Goal: Task Accomplishment & Management: Manage account settings

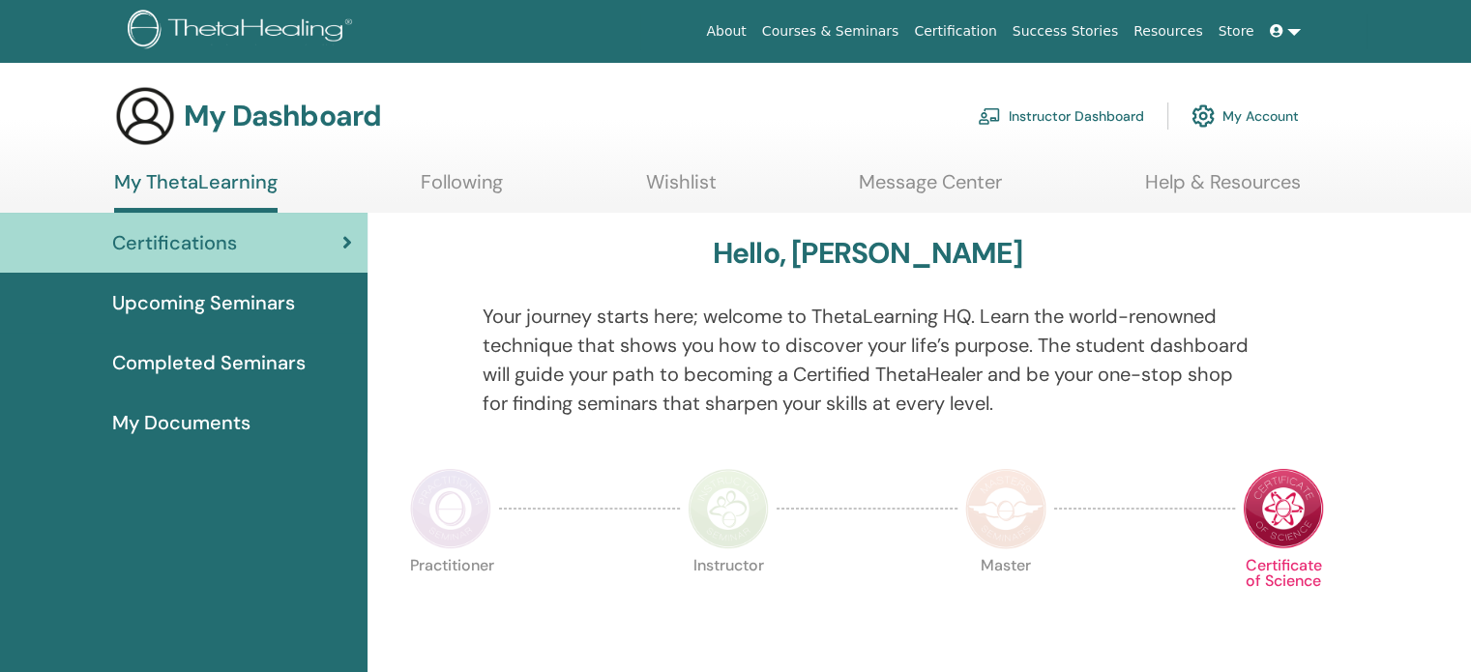
click at [1101, 120] on link "Instructor Dashboard" at bounding box center [1060, 116] width 166 height 43
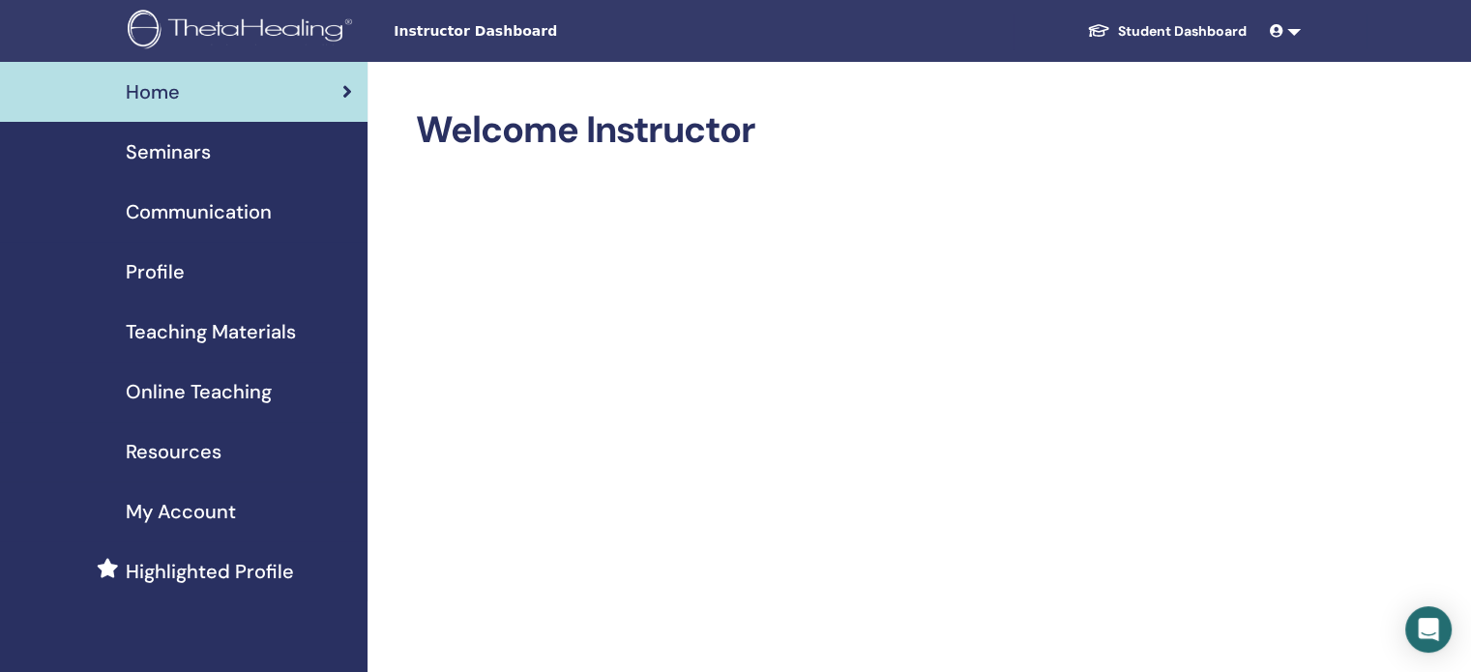
click at [231, 141] on div "Seminars" at bounding box center [183, 151] width 336 height 29
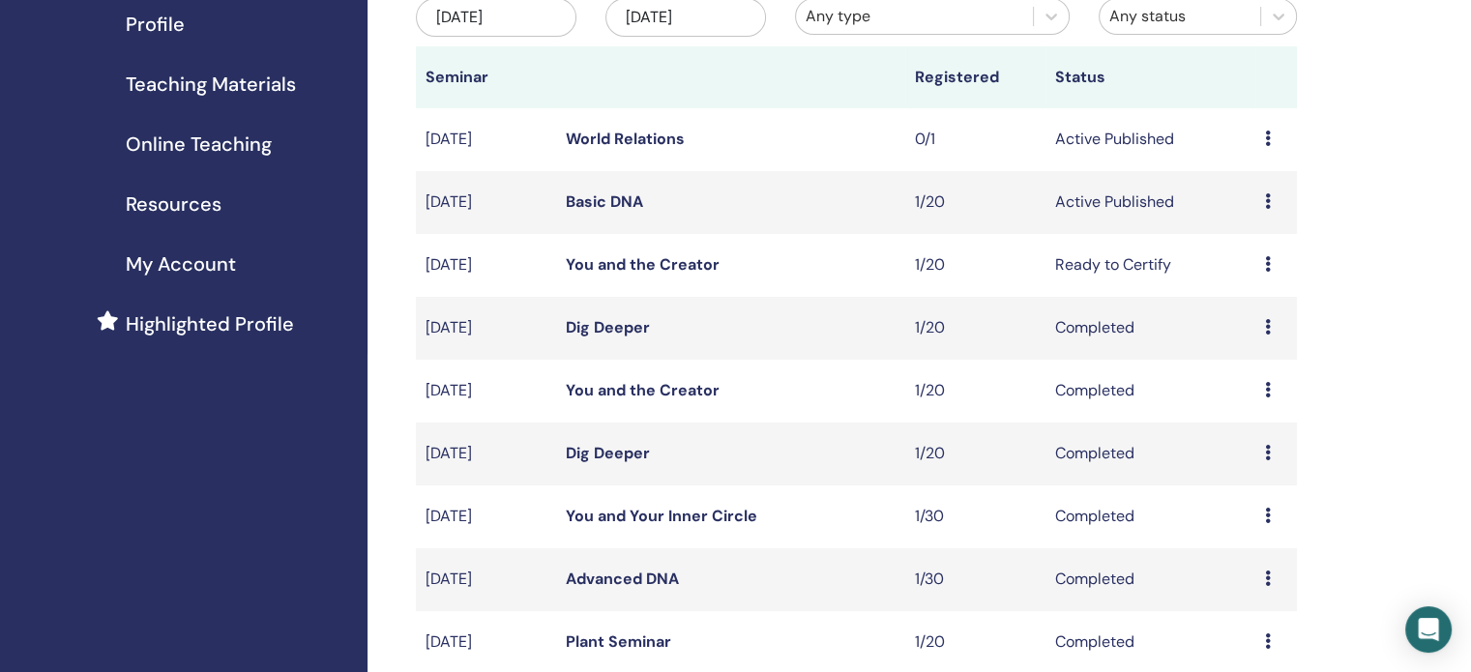
scroll to position [224, 0]
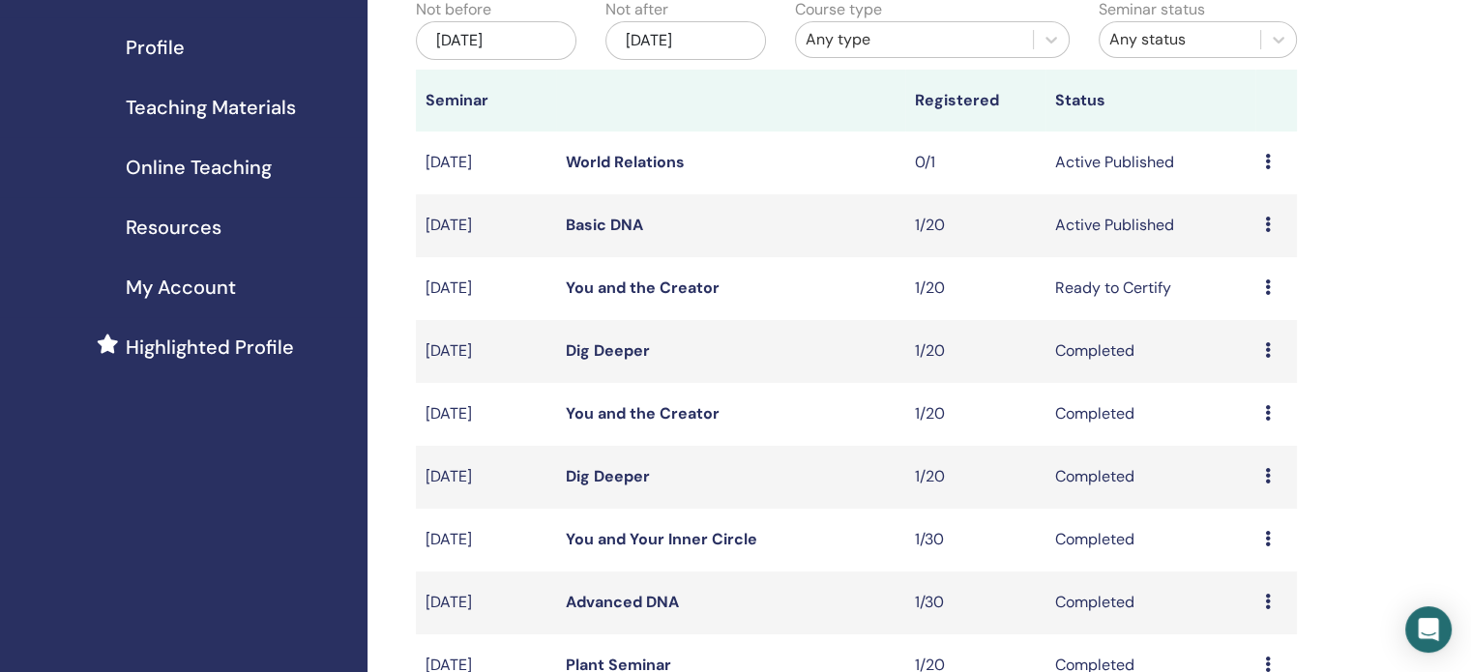
click at [1262, 165] on td "Preview Edit Attendees Cancel" at bounding box center [1276, 162] width 42 height 63
click at [1266, 161] on icon at bounding box center [1268, 161] width 6 height 15
click at [1236, 208] on link "Edit" at bounding box center [1229, 206] width 28 height 20
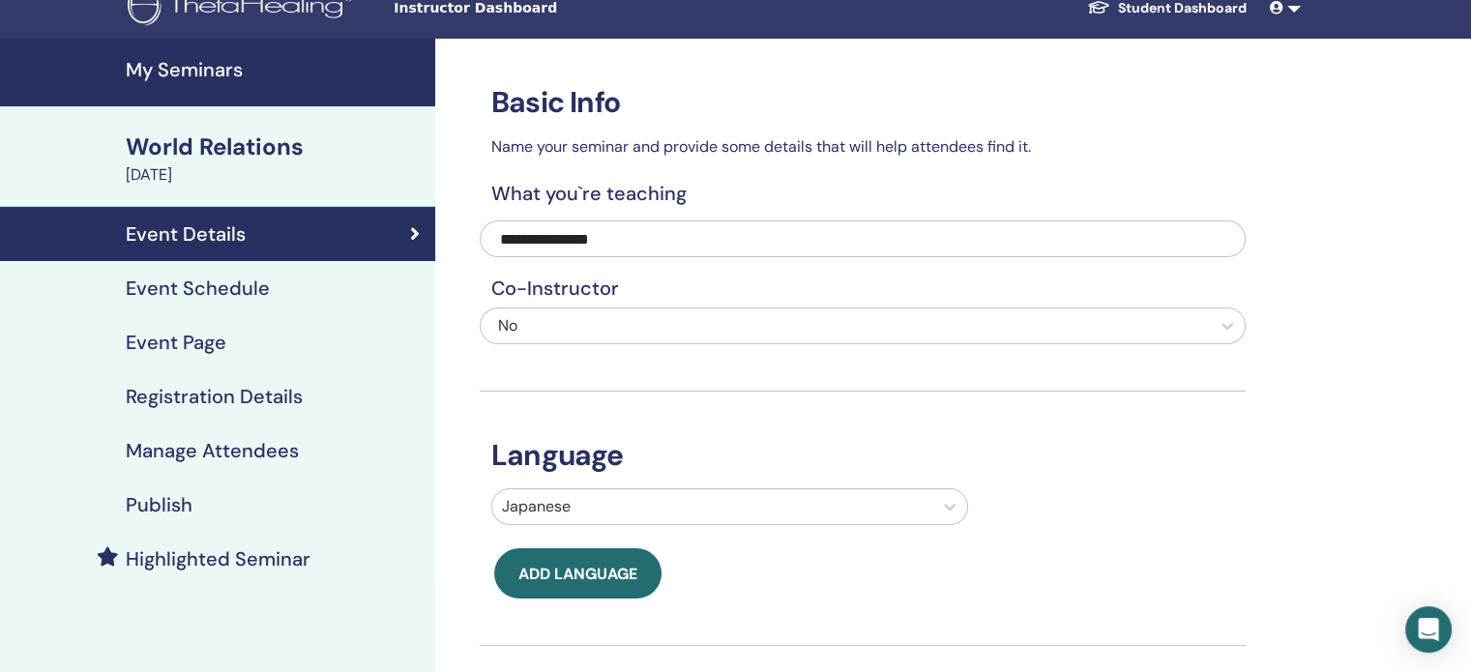
scroll to position [23, 0]
click at [375, 279] on div "Event Schedule" at bounding box center [217, 288] width 404 height 23
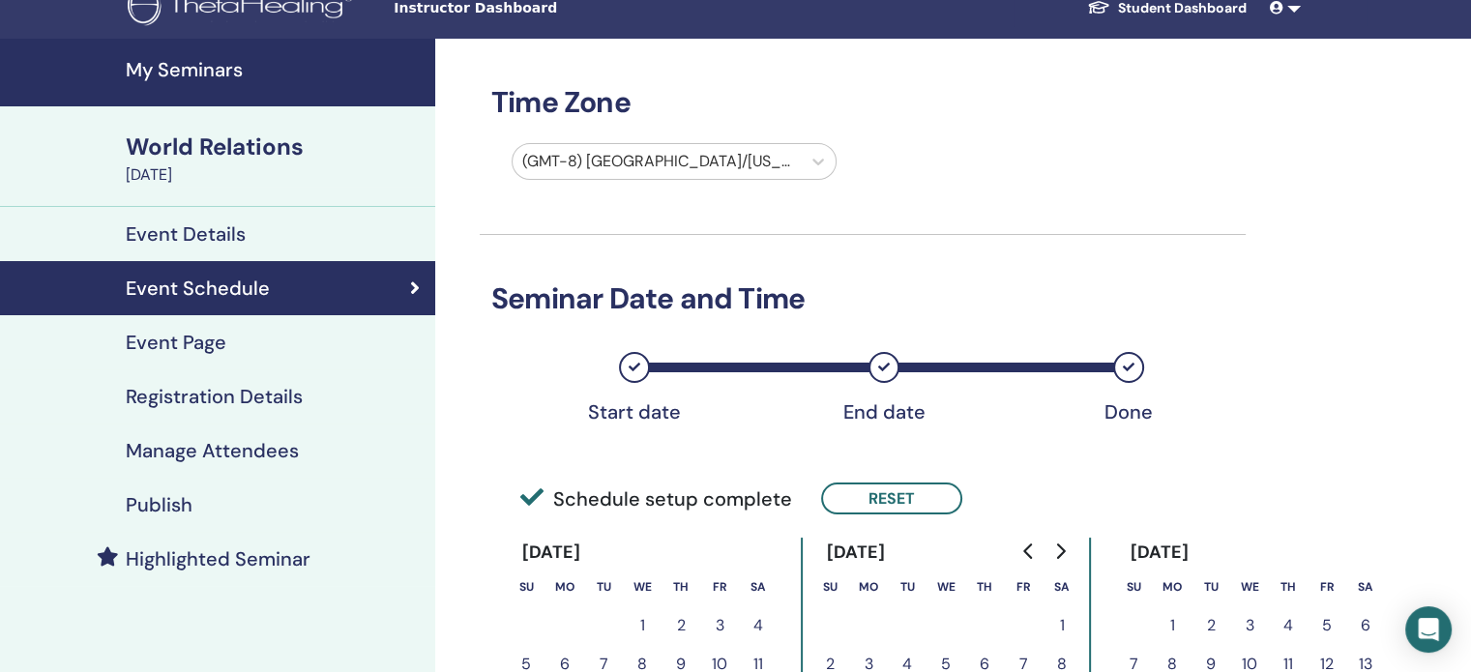
click at [336, 337] on div "Event Page" at bounding box center [217, 342] width 404 height 23
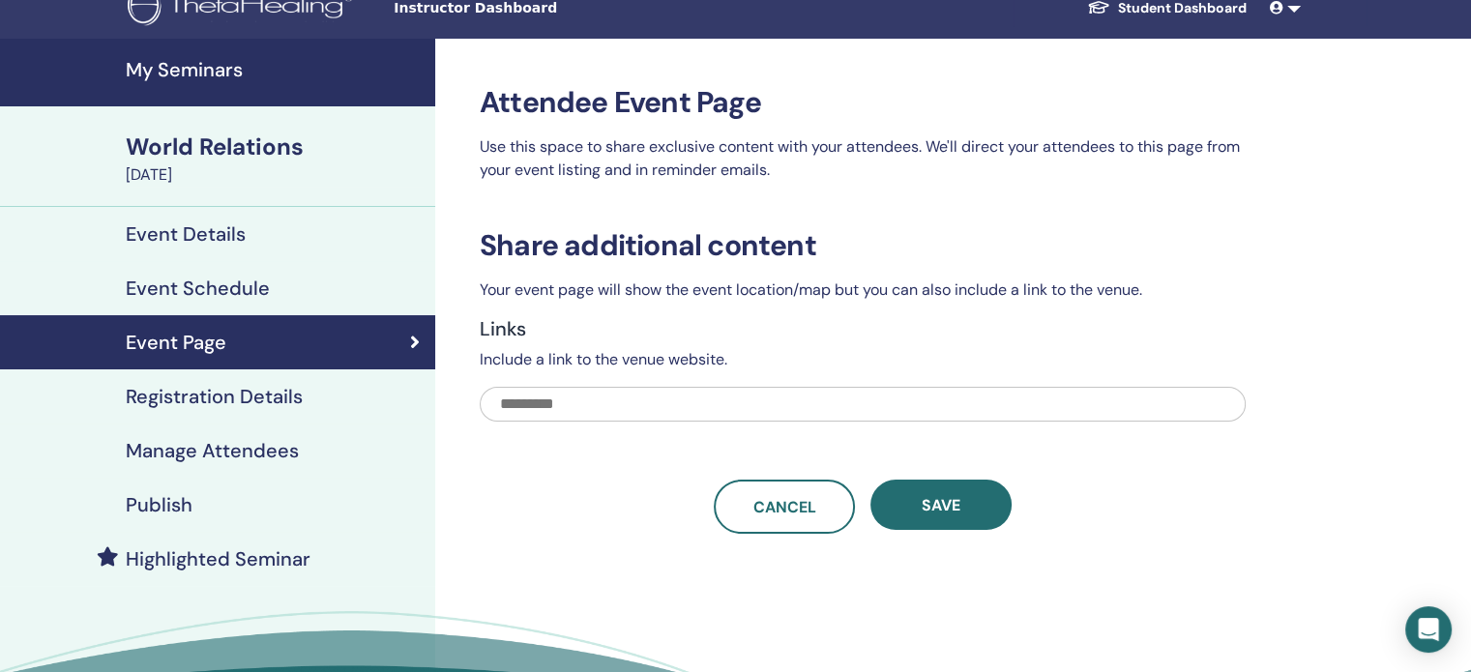
click at [317, 382] on link "Registration Details" at bounding box center [217, 396] width 435 height 54
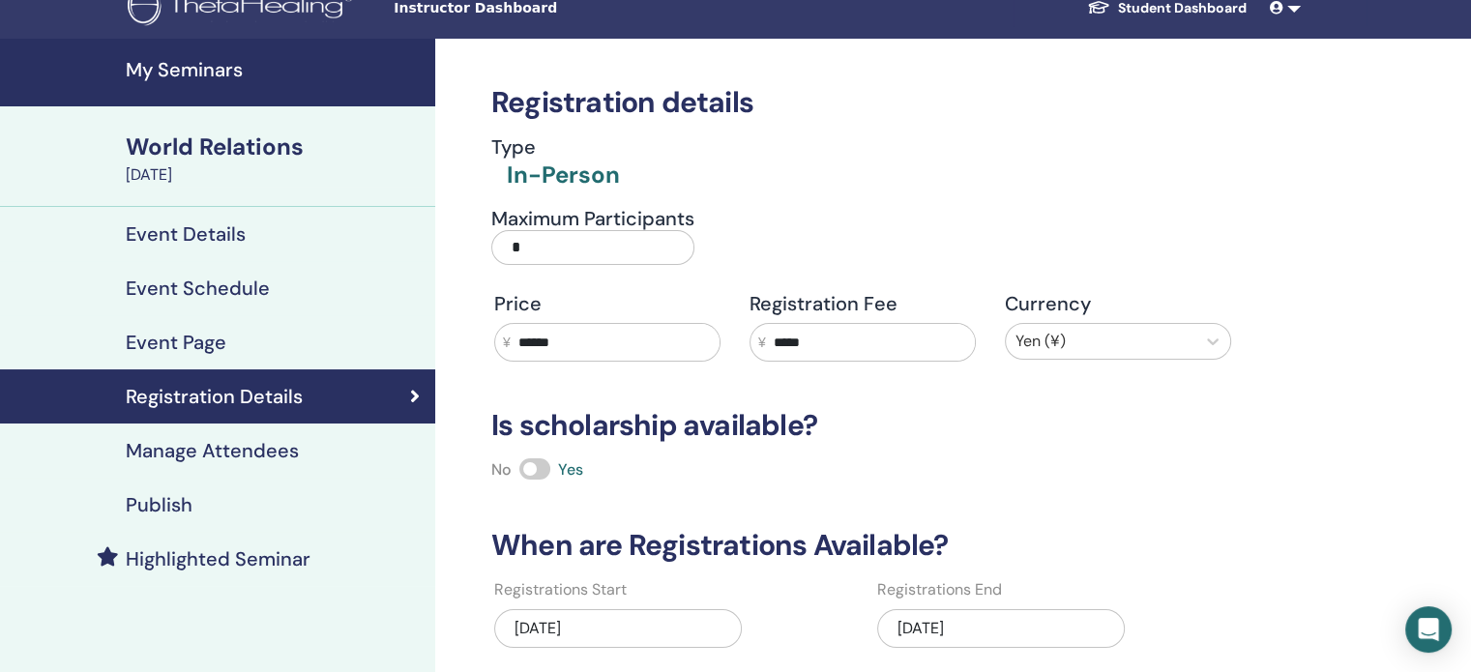
click at [556, 255] on input "*" at bounding box center [592, 247] width 203 height 35
type input "*"
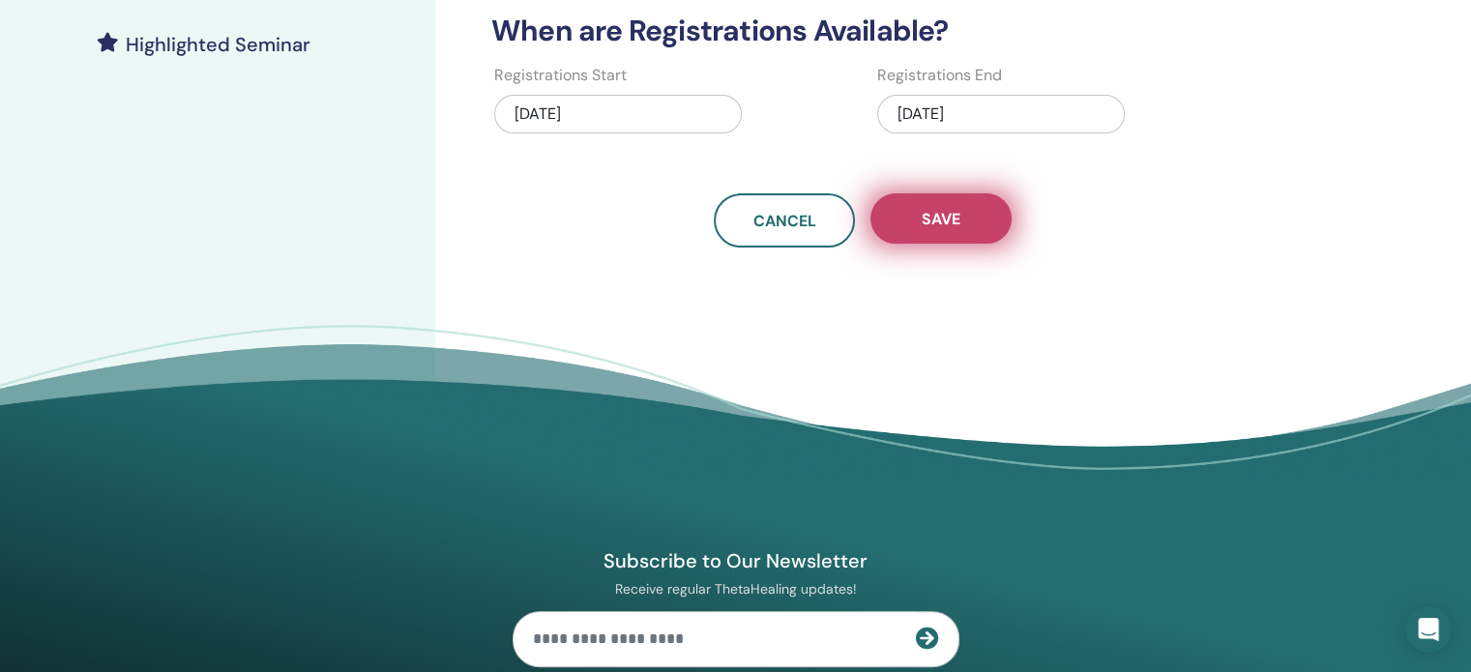
type input "**"
click at [904, 227] on button "Save" at bounding box center [940, 218] width 141 height 50
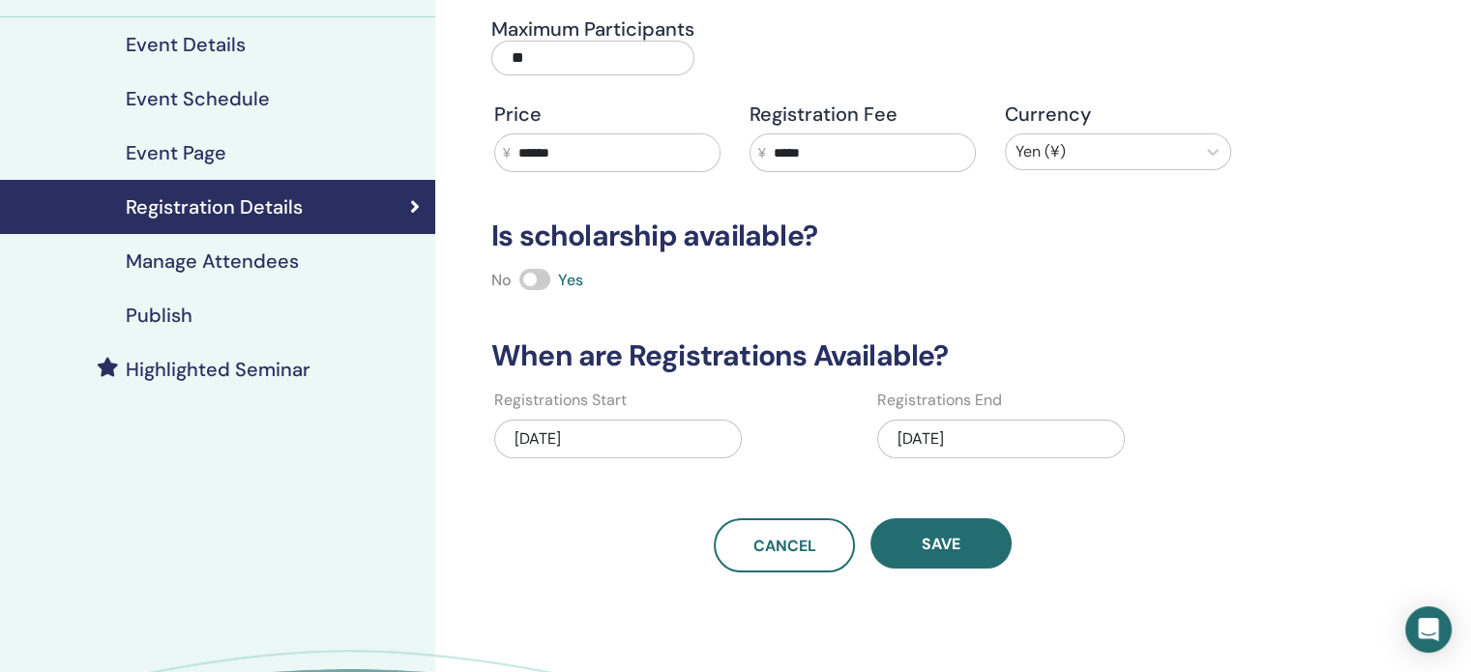
scroll to position [212, 0]
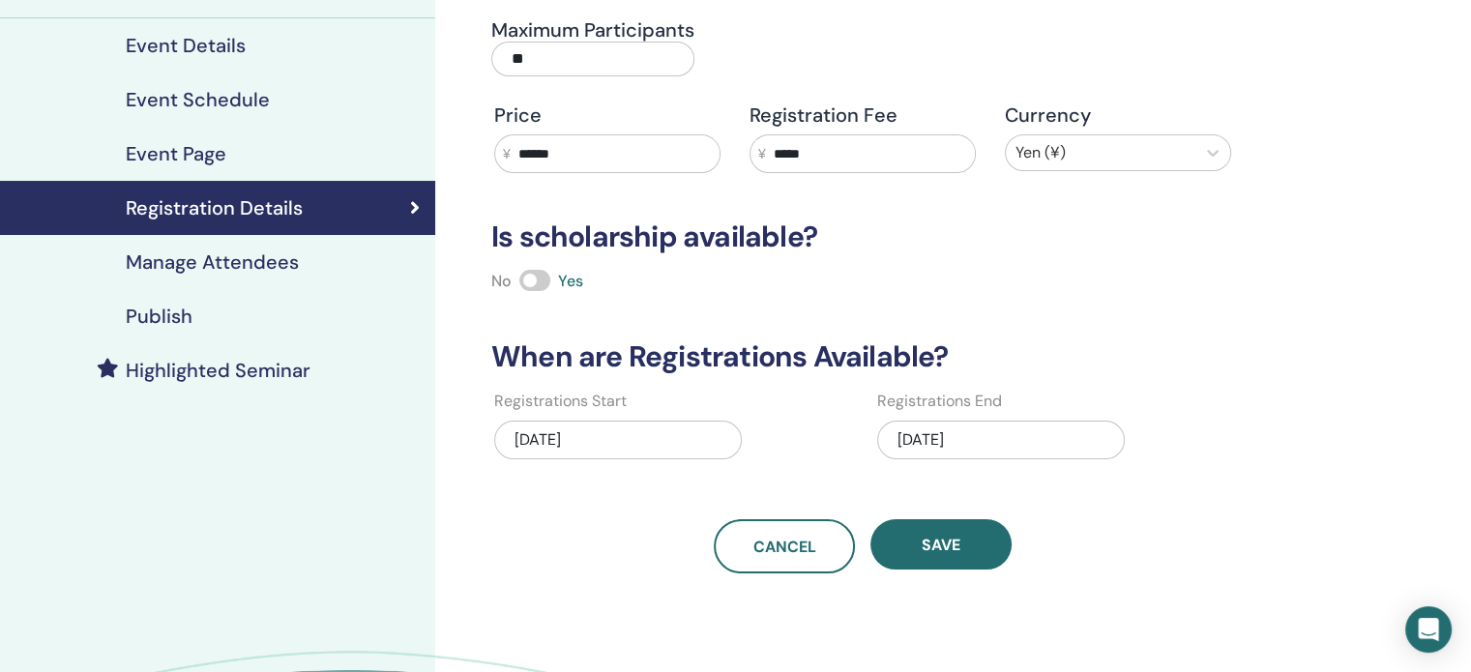
click at [269, 312] on div "Publish" at bounding box center [217, 316] width 404 height 23
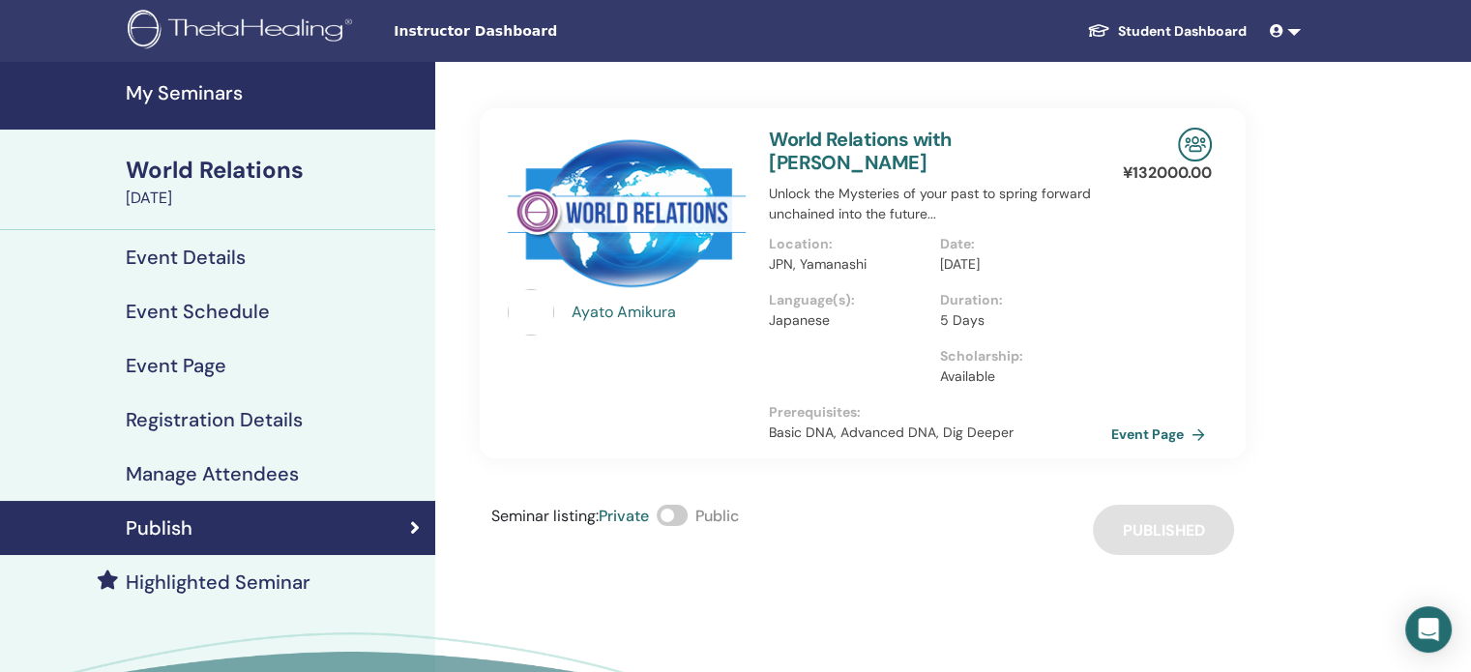
click at [216, 88] on h4 "My Seminars" at bounding box center [275, 92] width 298 height 23
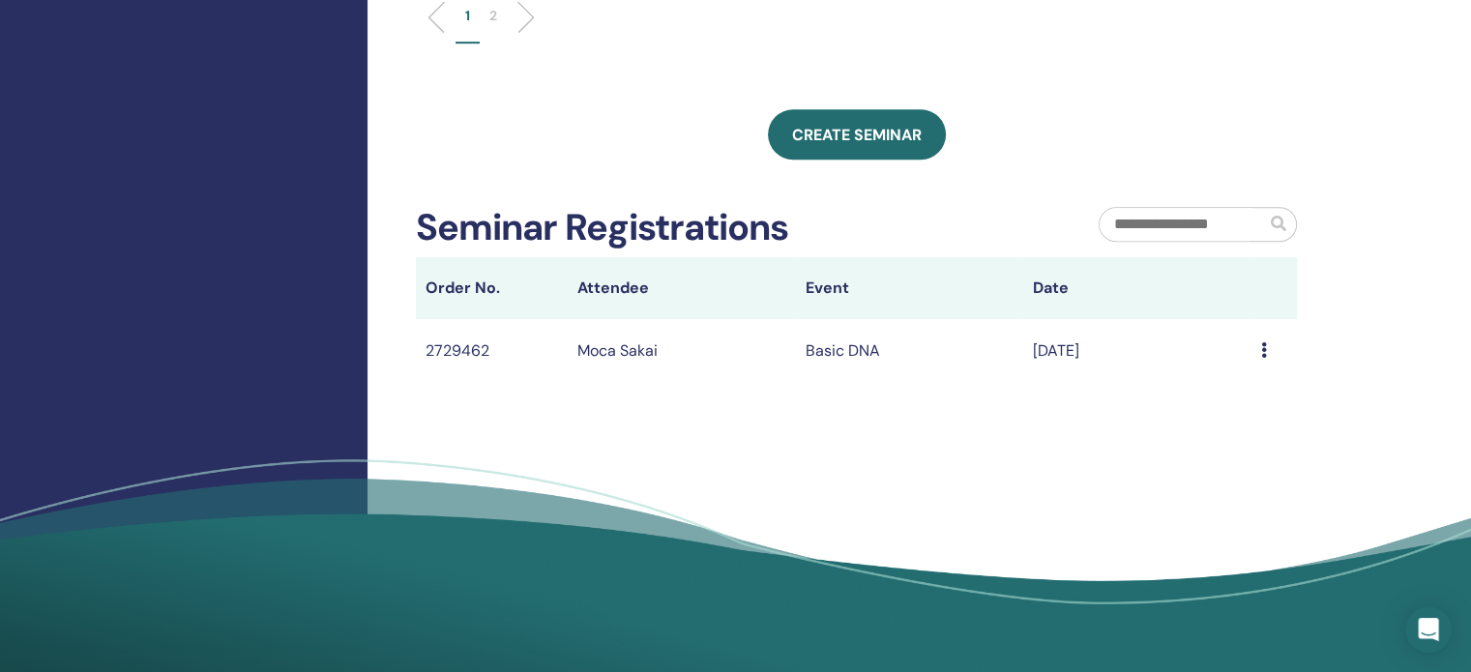
scroll to position [1000, 0]
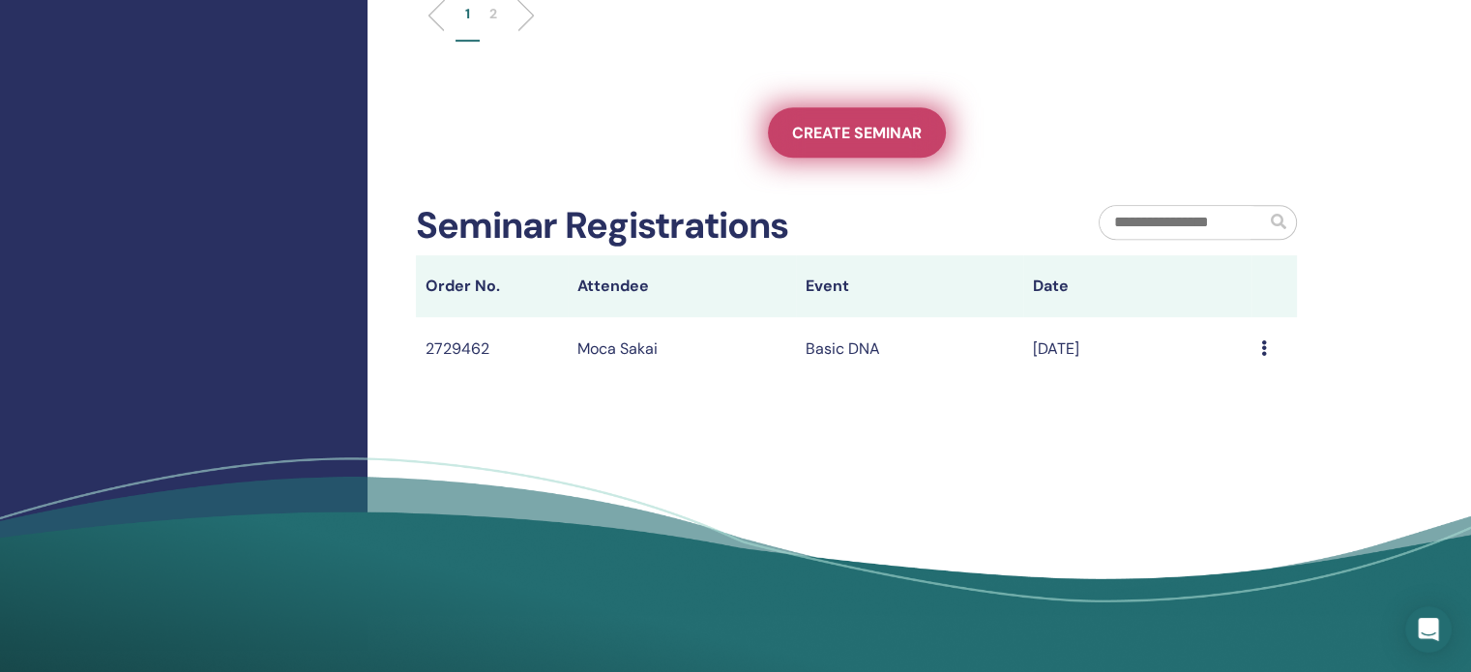
click at [828, 129] on span "Create seminar" at bounding box center [857, 133] width 130 height 20
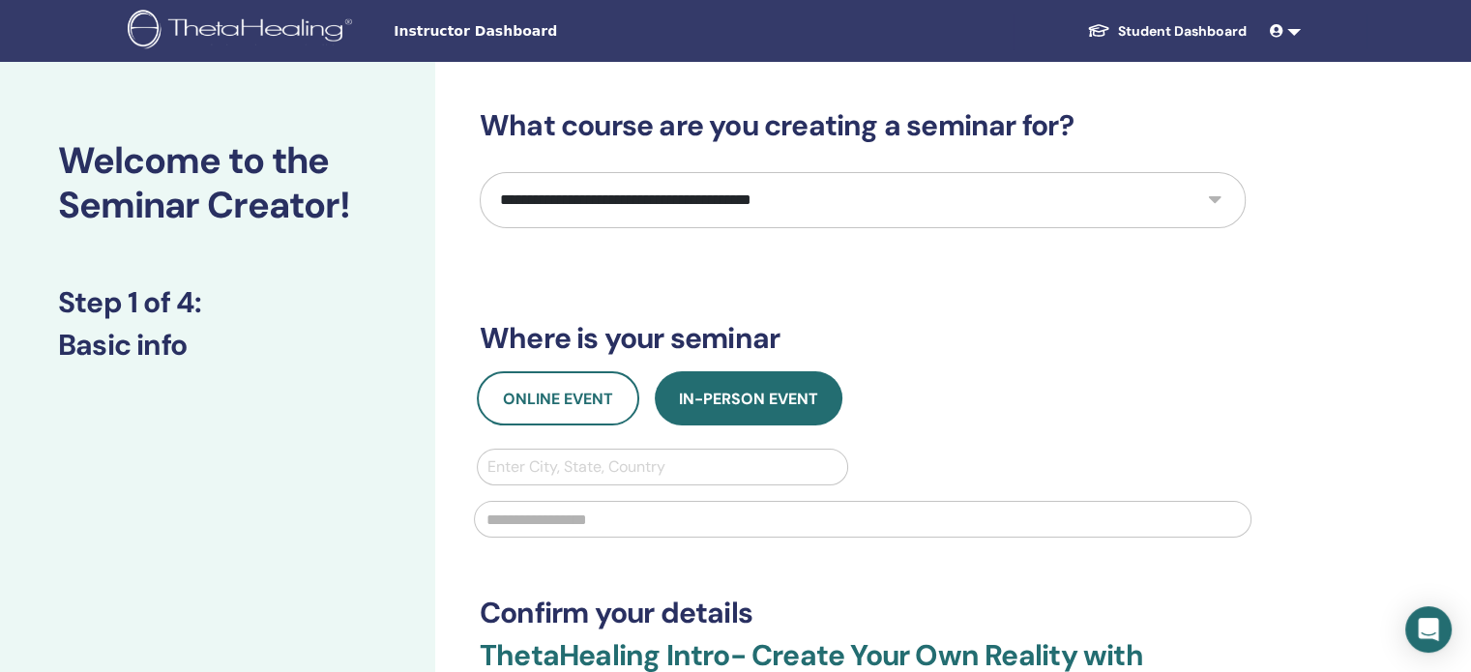
click at [627, 204] on select "**********" at bounding box center [863, 200] width 766 height 56
select select "*"
click at [480, 172] on select "**********" at bounding box center [863, 200] width 766 height 56
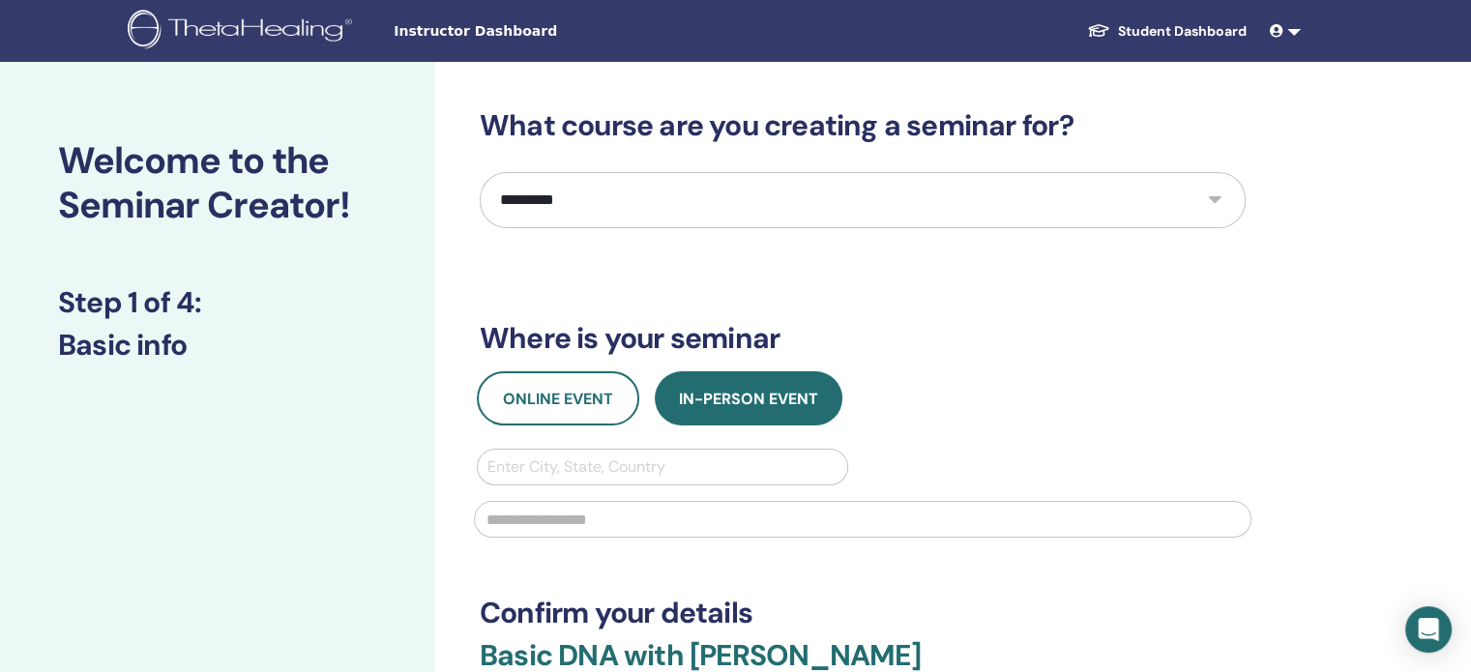
scroll to position [172, 0]
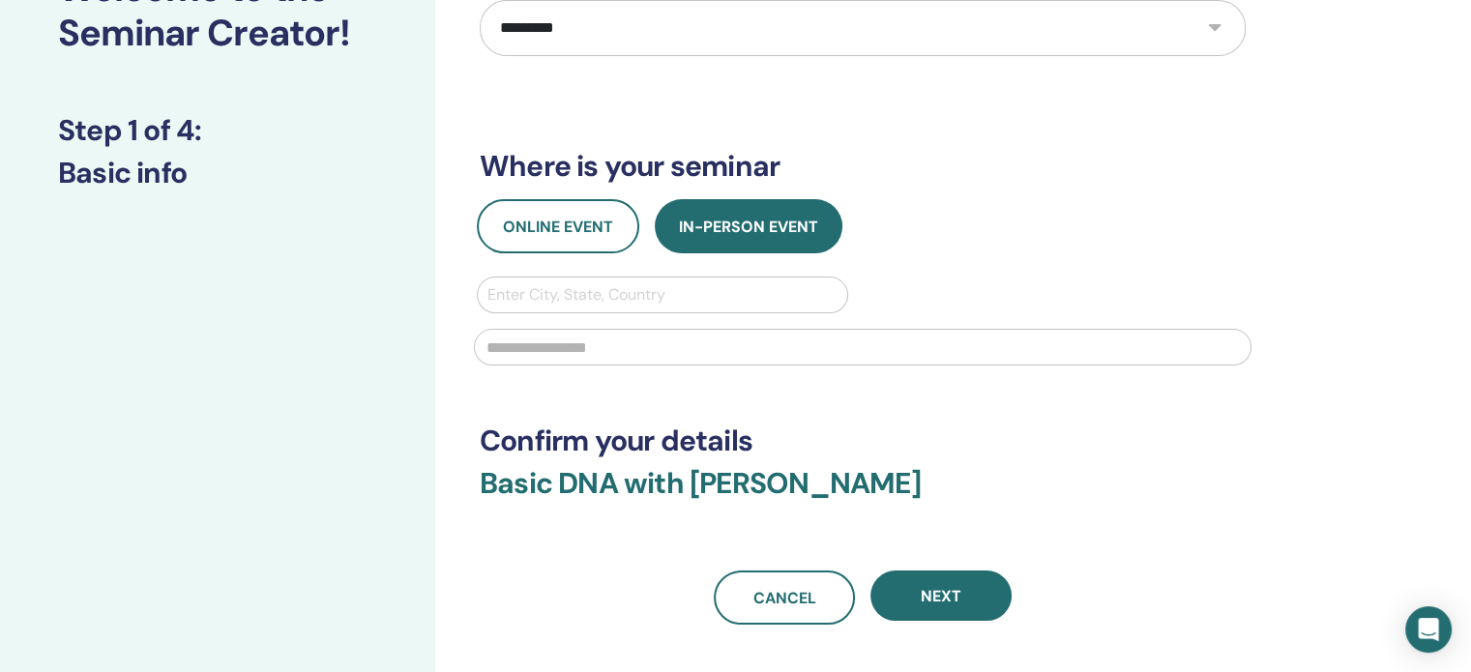
click at [557, 300] on div at bounding box center [662, 294] width 350 height 27
type input "*"
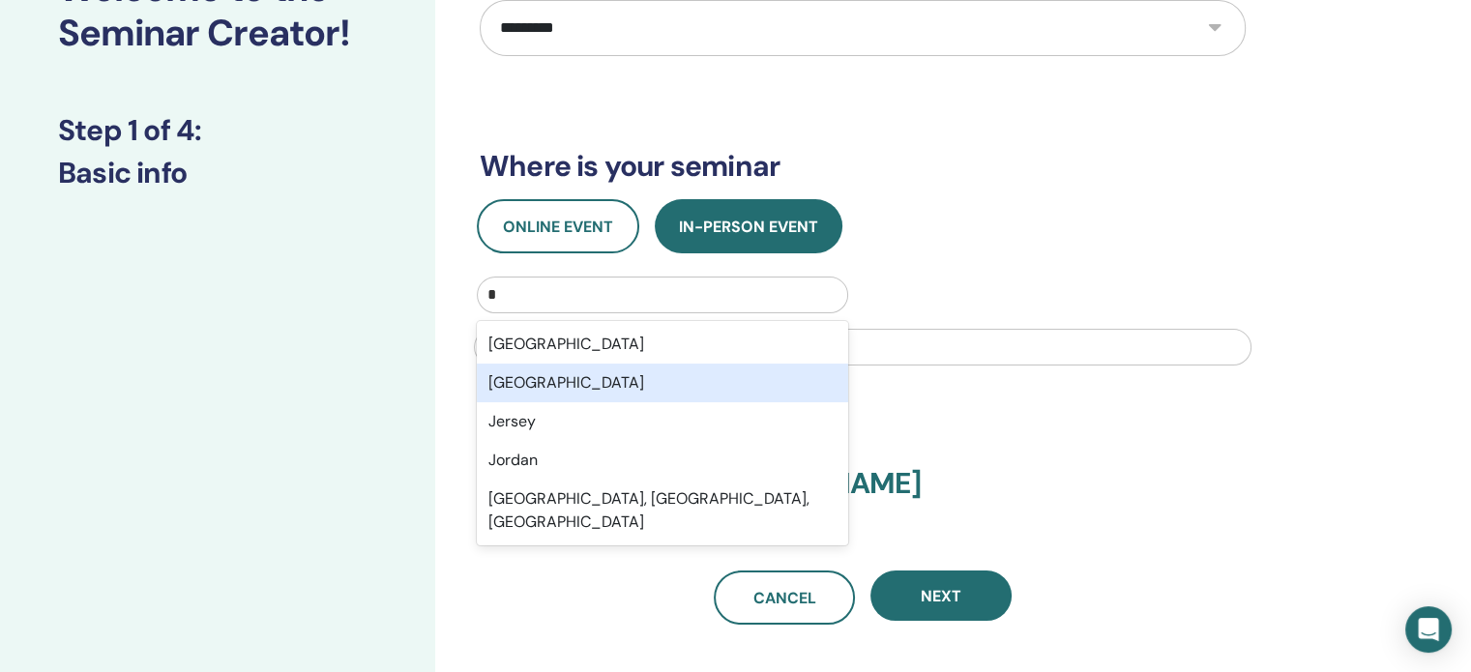
click at [545, 390] on div "[GEOGRAPHIC_DATA]" at bounding box center [662, 383] width 371 height 39
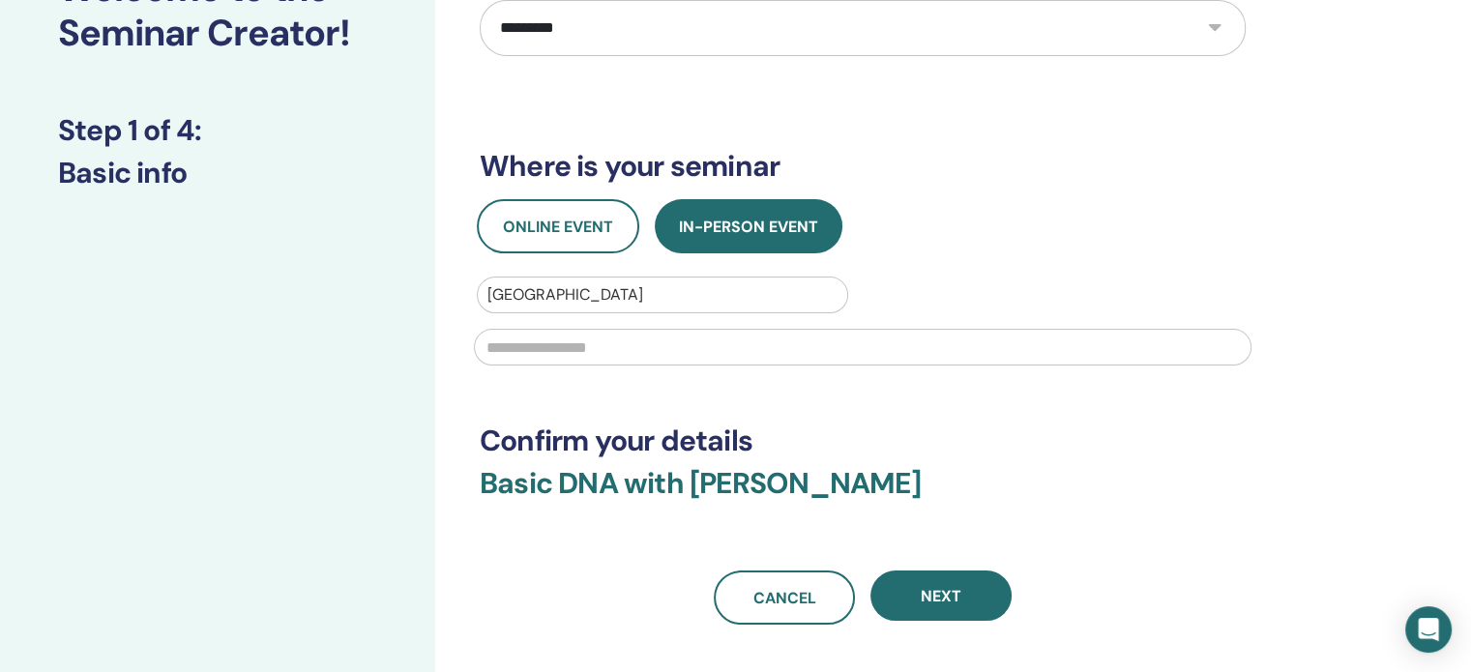
click at [553, 324] on div at bounding box center [862, 345] width 801 height 64
click at [546, 340] on input "text" at bounding box center [862, 347] width 777 height 37
click at [563, 219] on span "Online Event" at bounding box center [558, 227] width 110 height 20
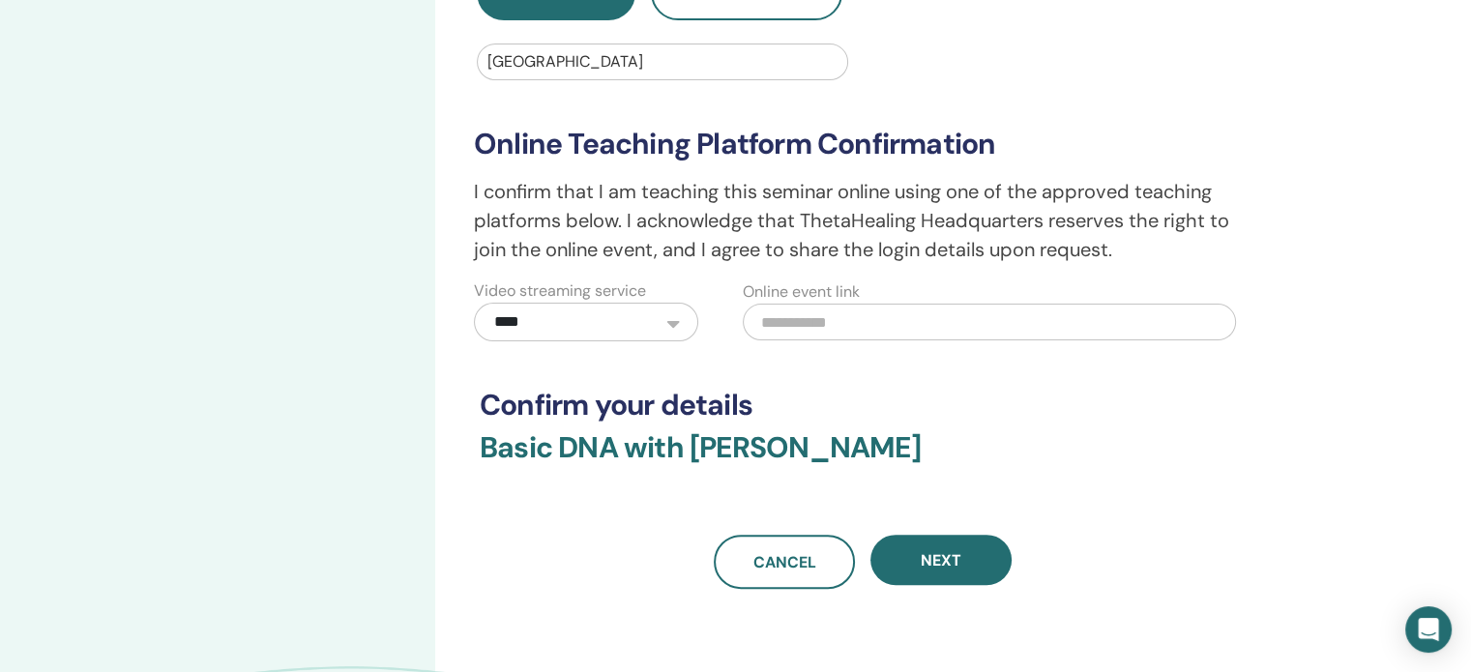
scroll to position [406, 0]
click at [807, 318] on input "text" at bounding box center [989, 321] width 493 height 37
paste input "**********"
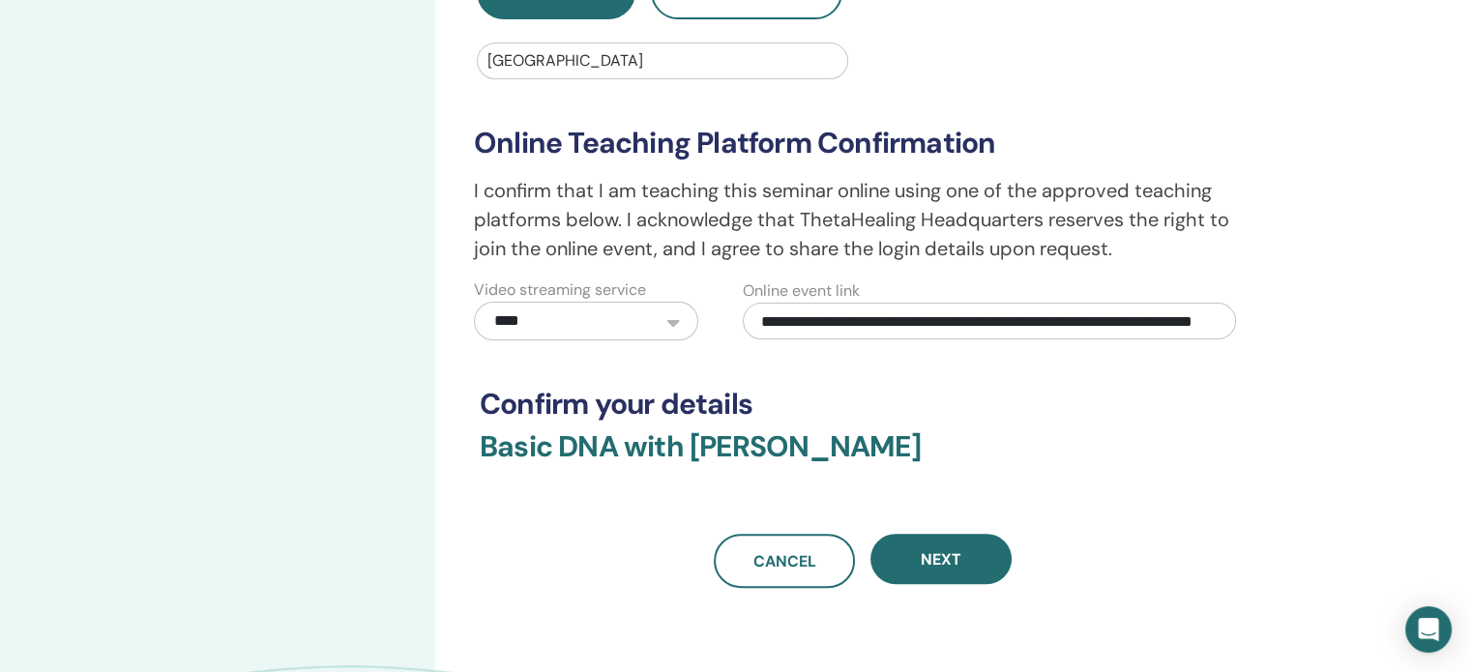
scroll to position [0, 162]
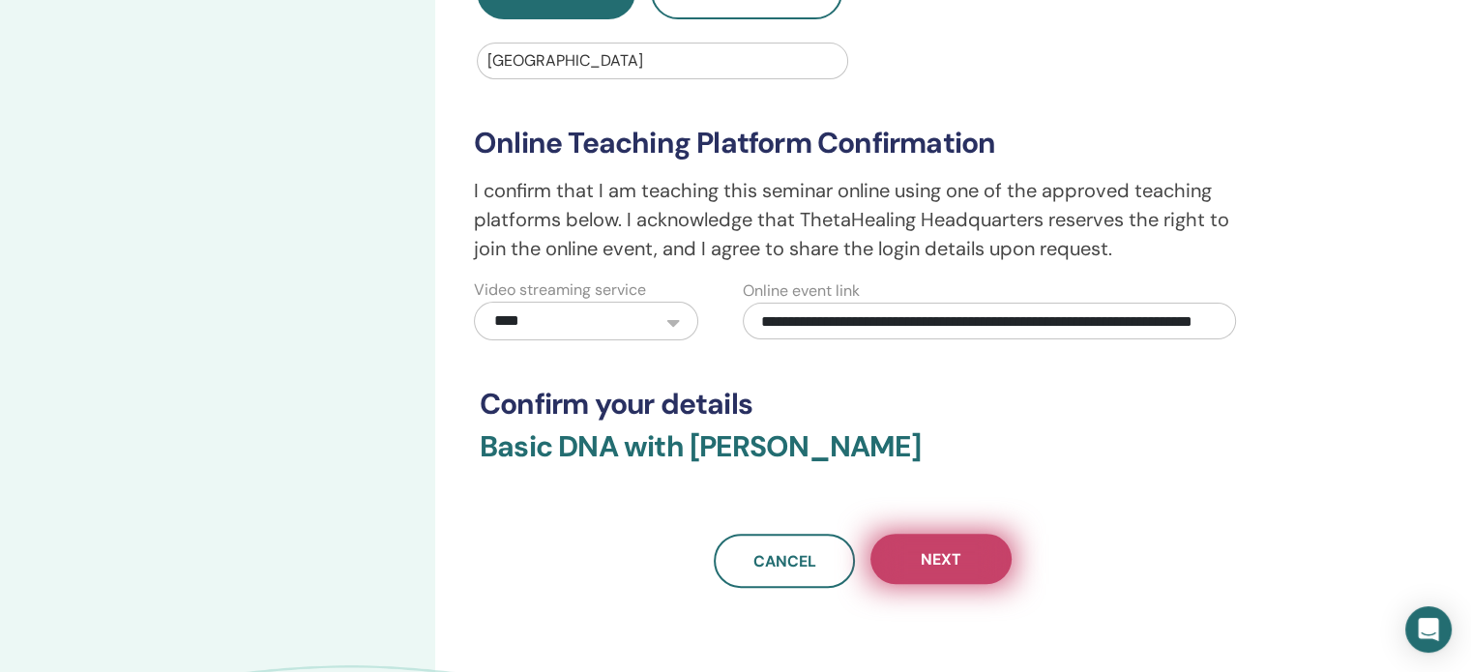
type input "**********"
click at [920, 556] on span "Next" at bounding box center [940, 559] width 41 height 20
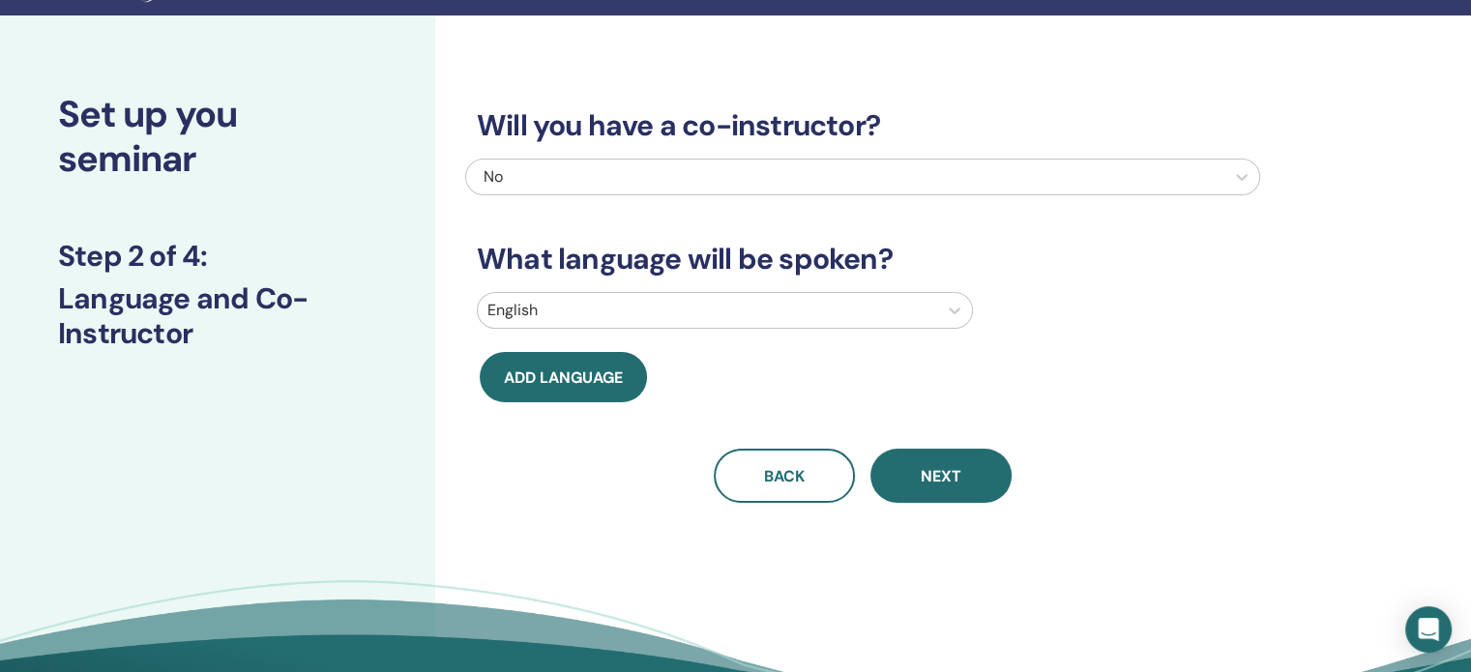
scroll to position [0, 0]
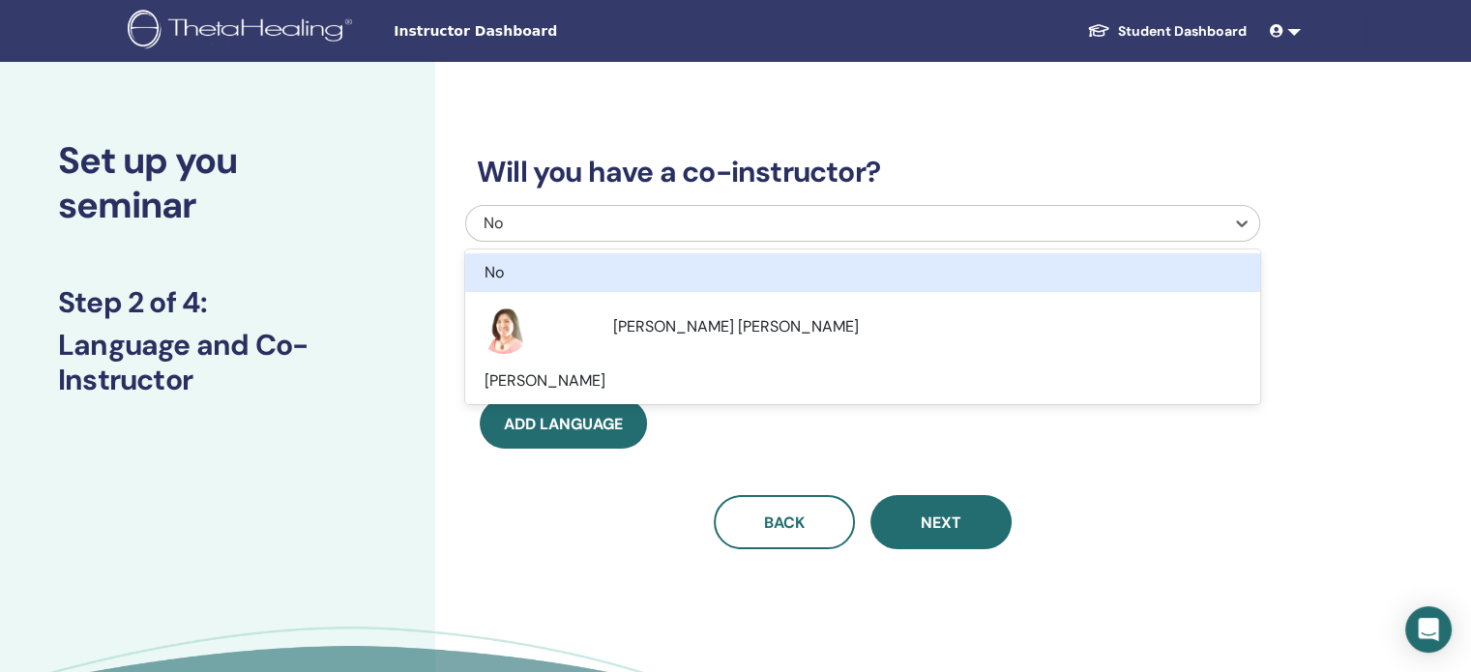
click at [659, 223] on div "No" at bounding box center [787, 223] width 608 height 23
click at [631, 270] on div "No" at bounding box center [801, 272] width 635 height 23
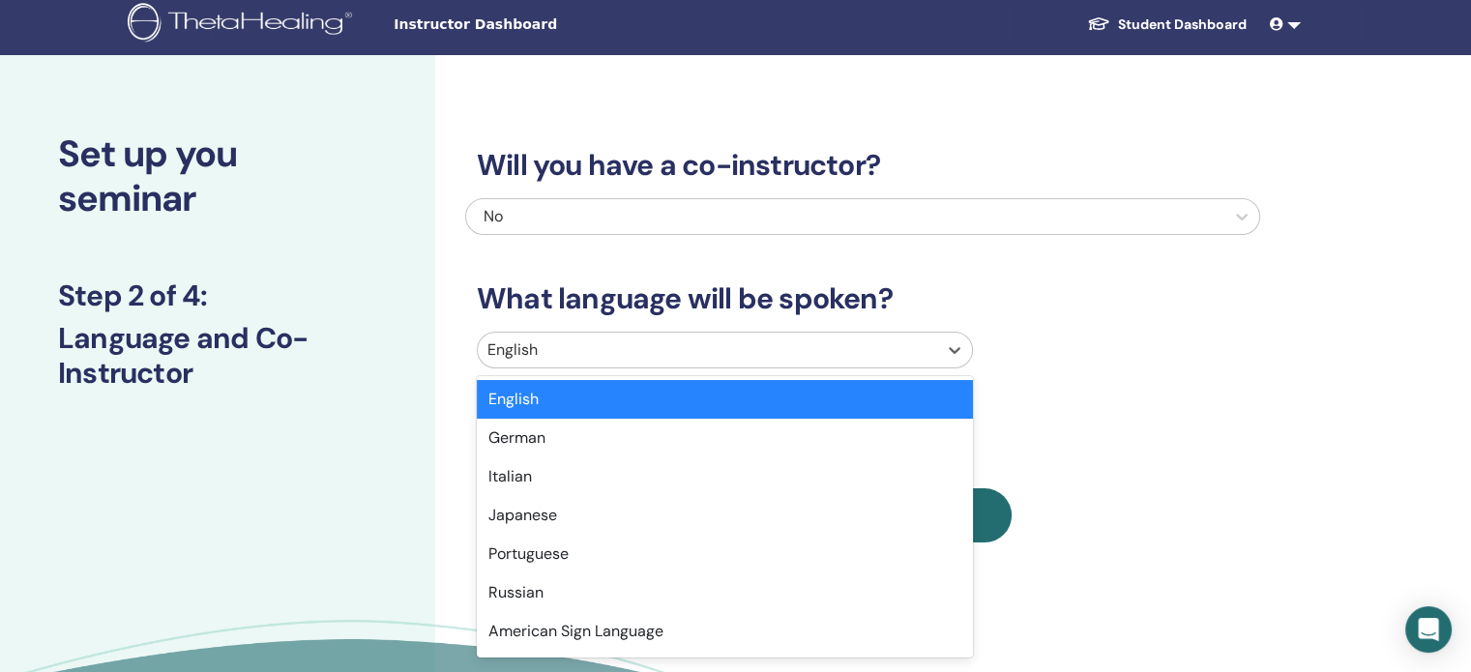
click at [593, 351] on div at bounding box center [707, 349] width 440 height 27
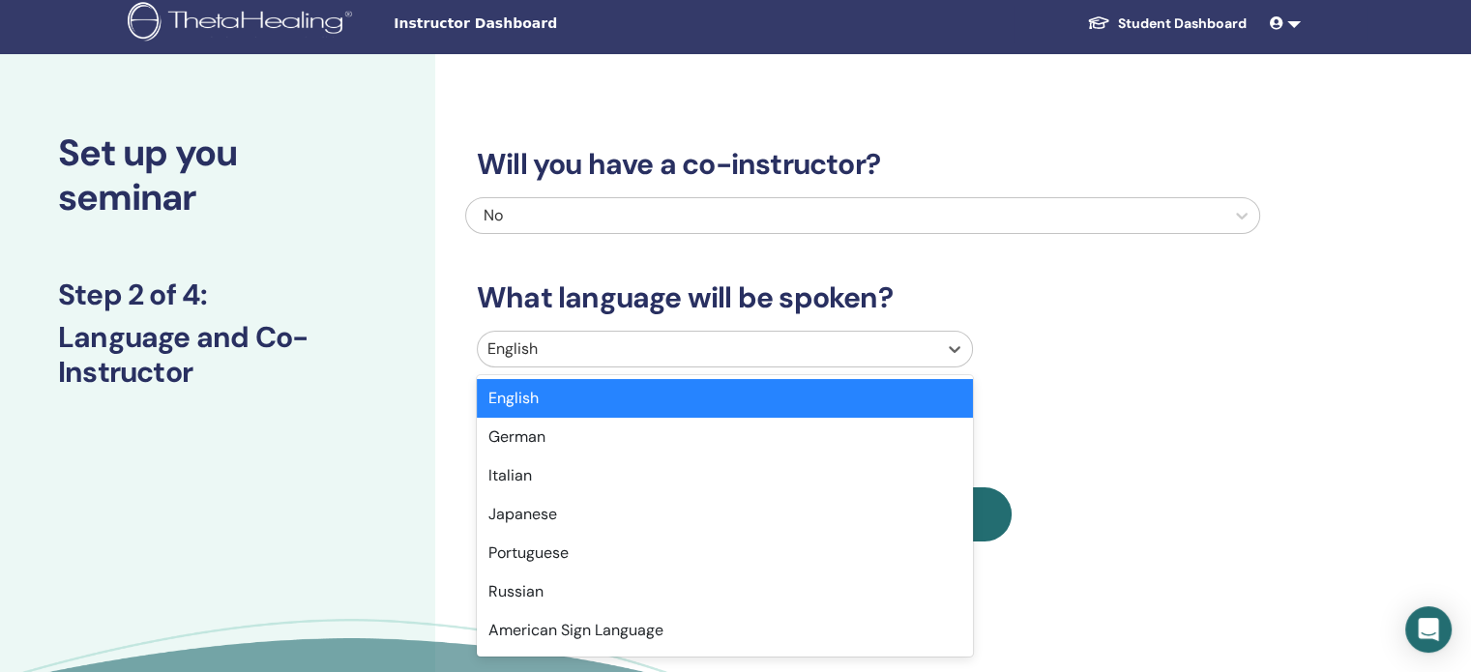
scroll to position [8, 0]
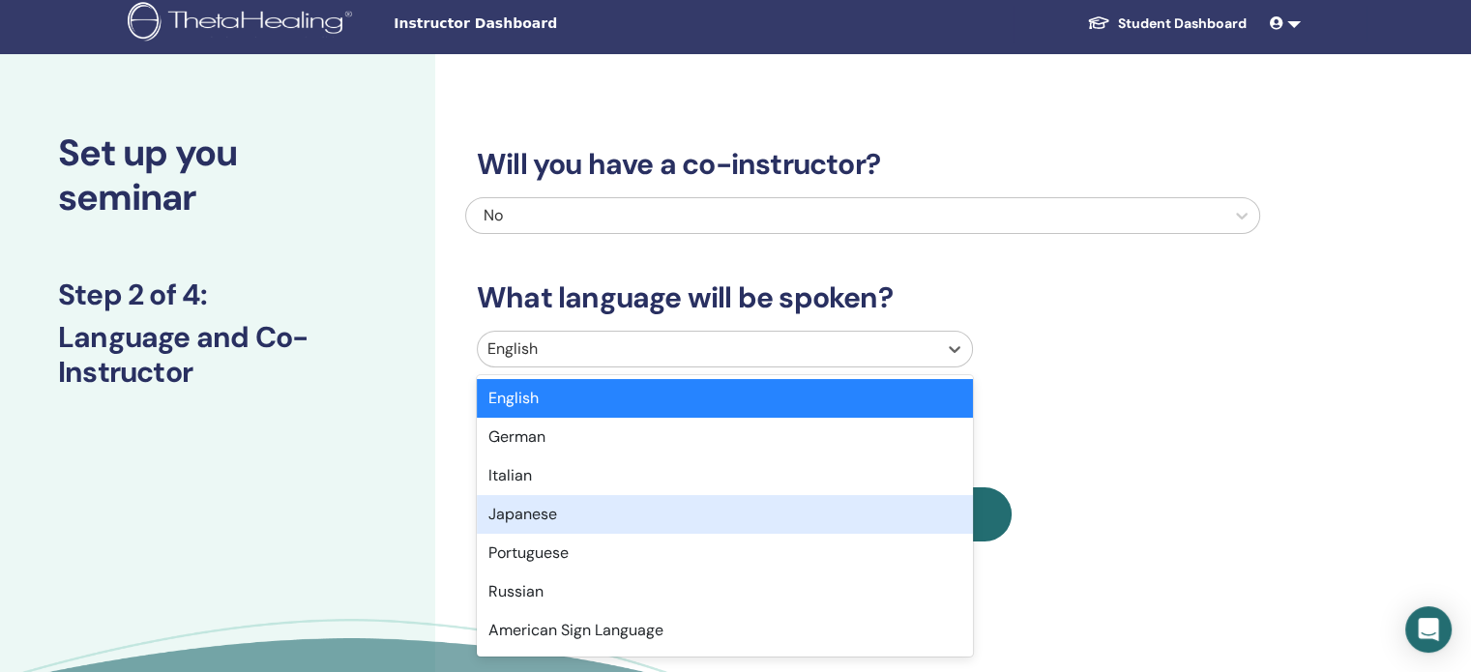
click at [545, 513] on div "Japanese" at bounding box center [725, 514] width 496 height 39
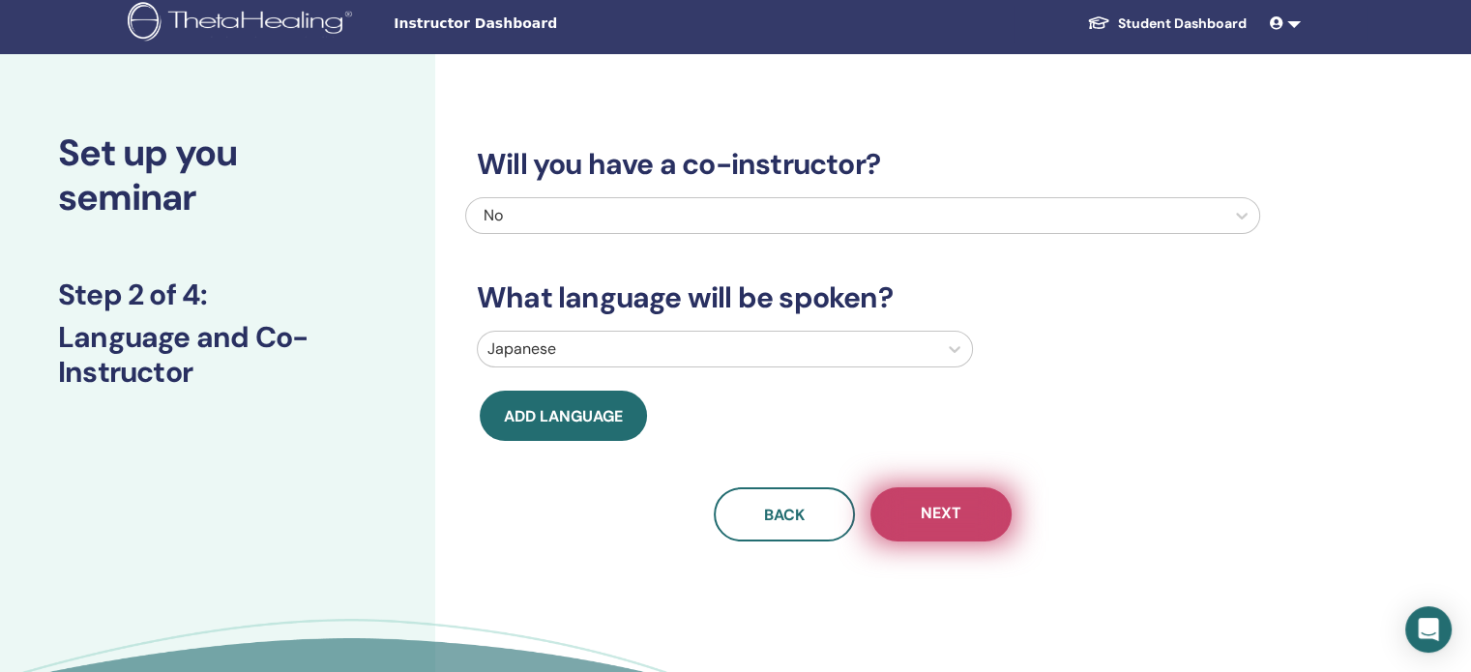
click at [913, 511] on button "Next" at bounding box center [940, 514] width 141 height 54
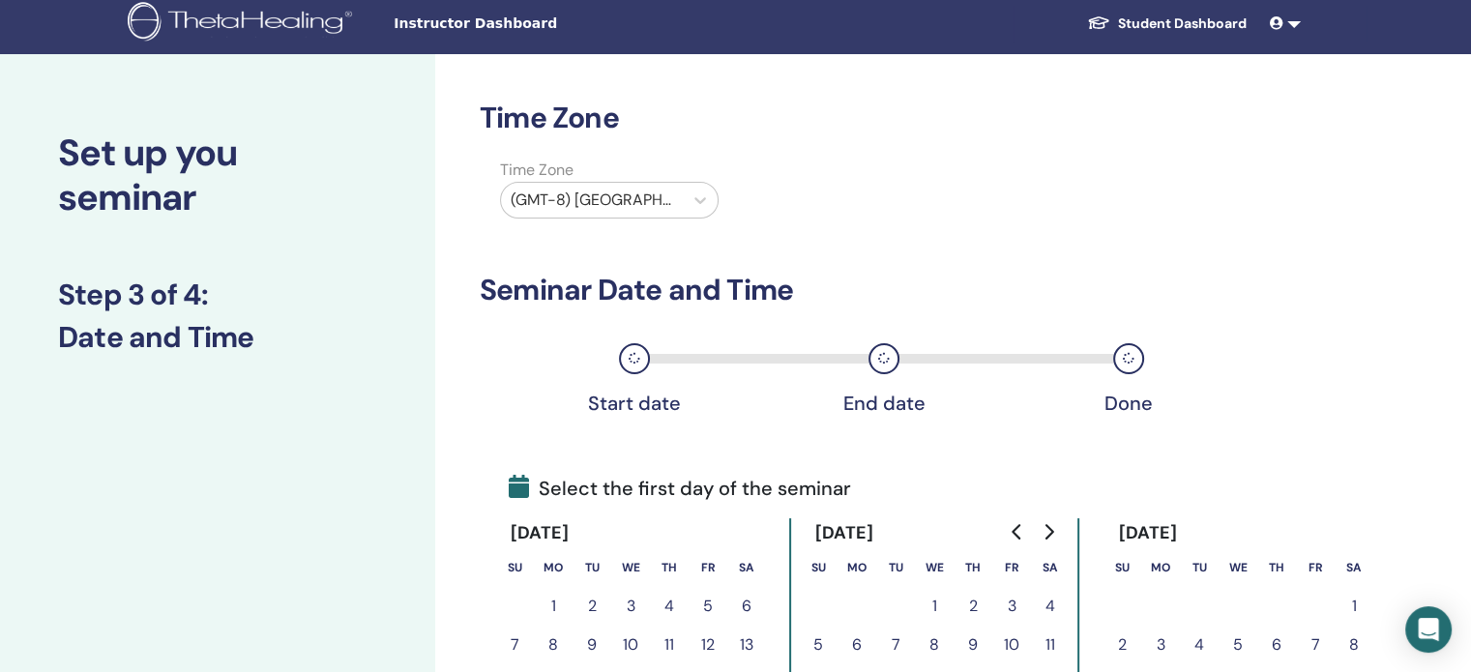
click at [617, 208] on div at bounding box center [591, 200] width 162 height 27
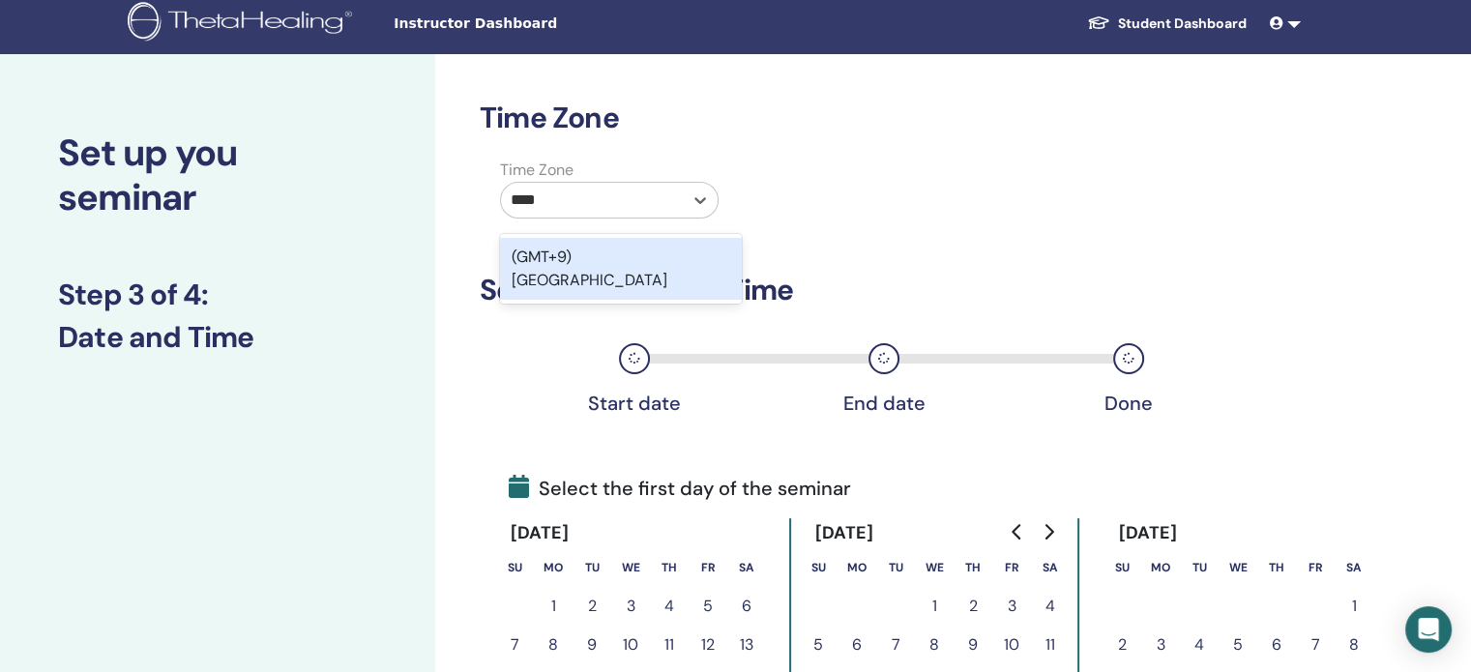
type input "*****"
click at [597, 253] on div "(GMT+9) [GEOGRAPHIC_DATA]" at bounding box center [621, 269] width 242 height 62
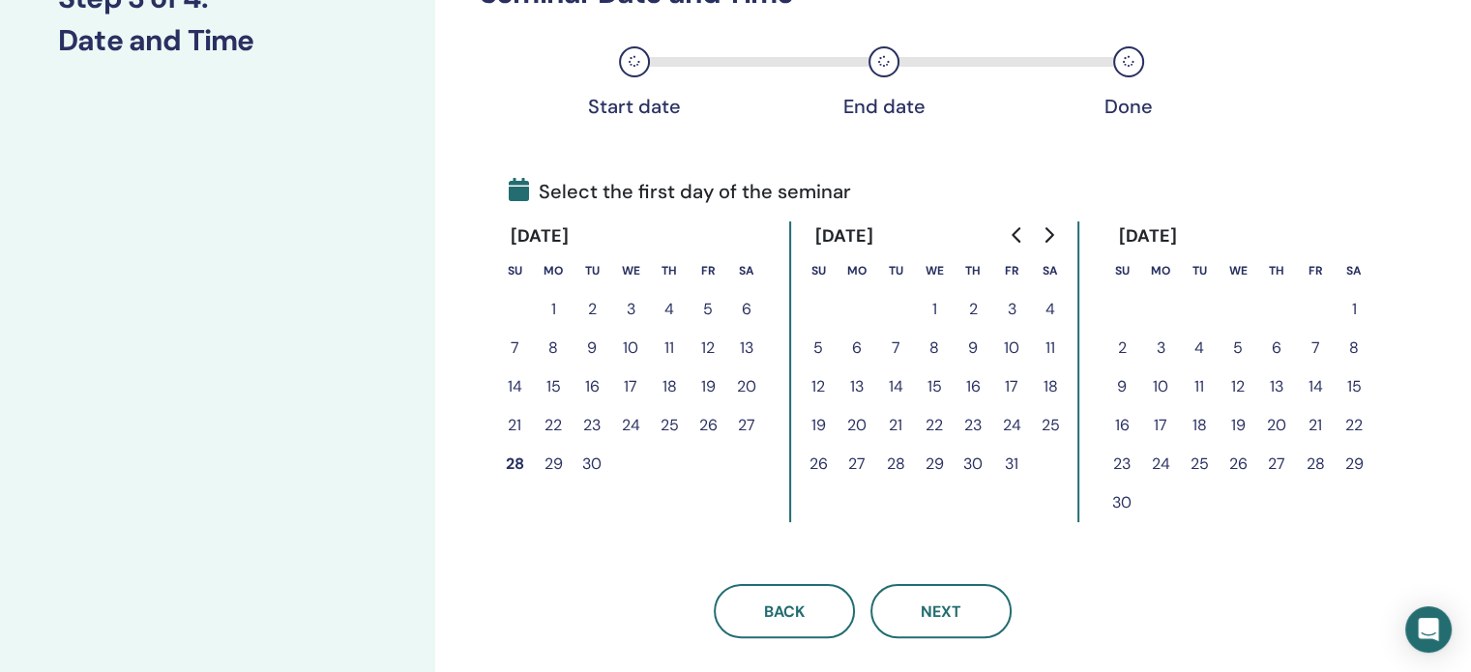
scroll to position [366, 0]
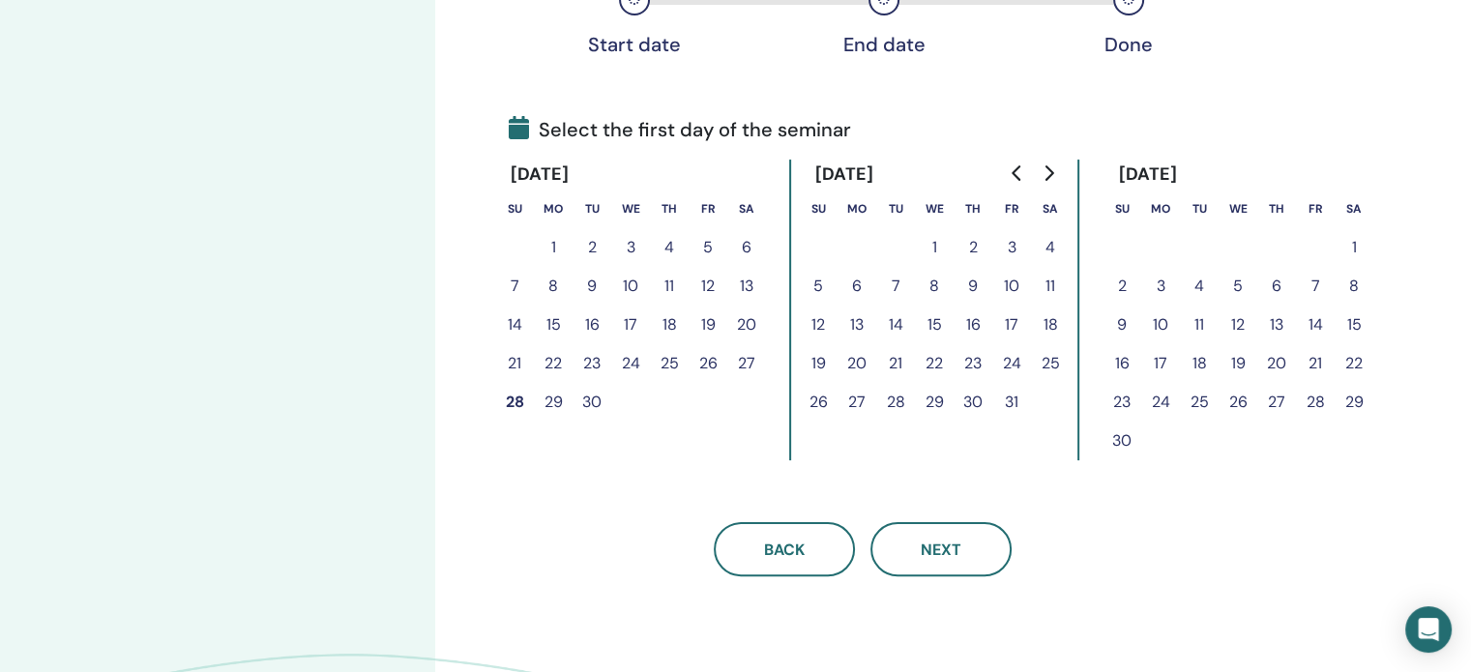
click at [1048, 285] on button "11" at bounding box center [1050, 286] width 39 height 39
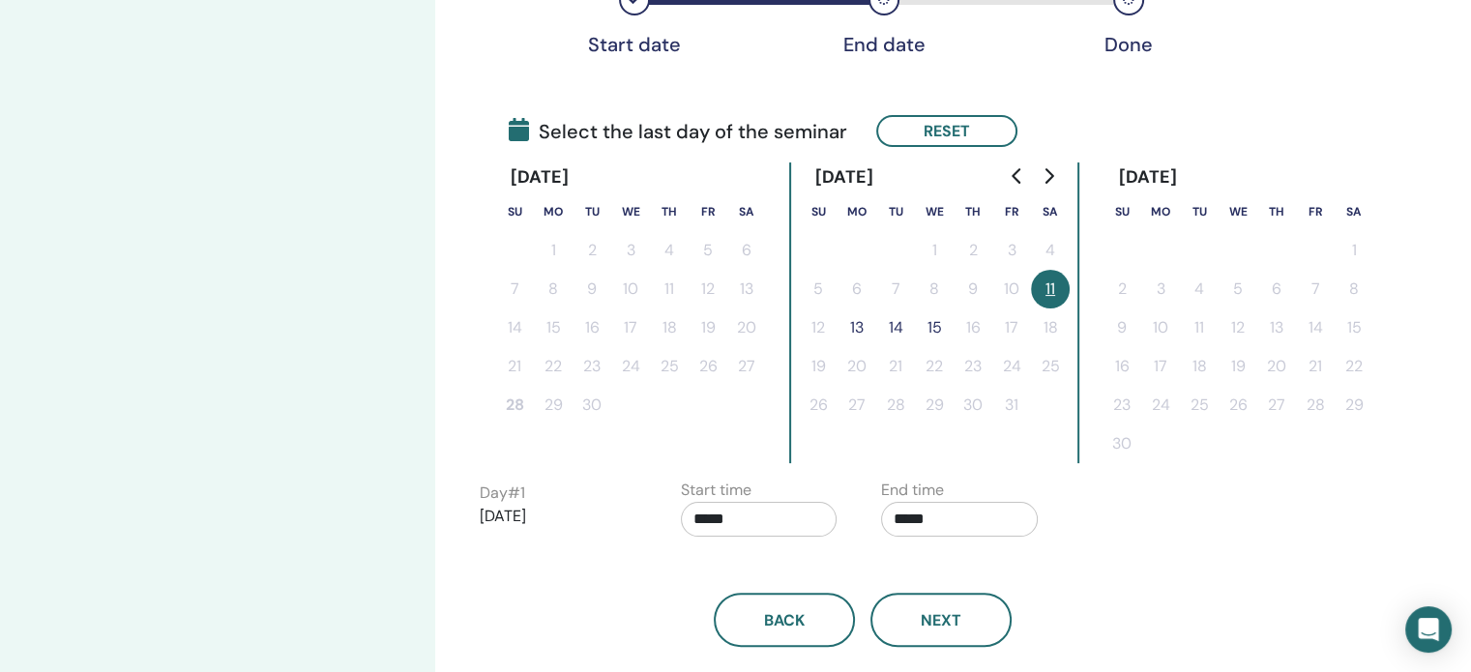
click at [855, 328] on button "13" at bounding box center [856, 327] width 39 height 39
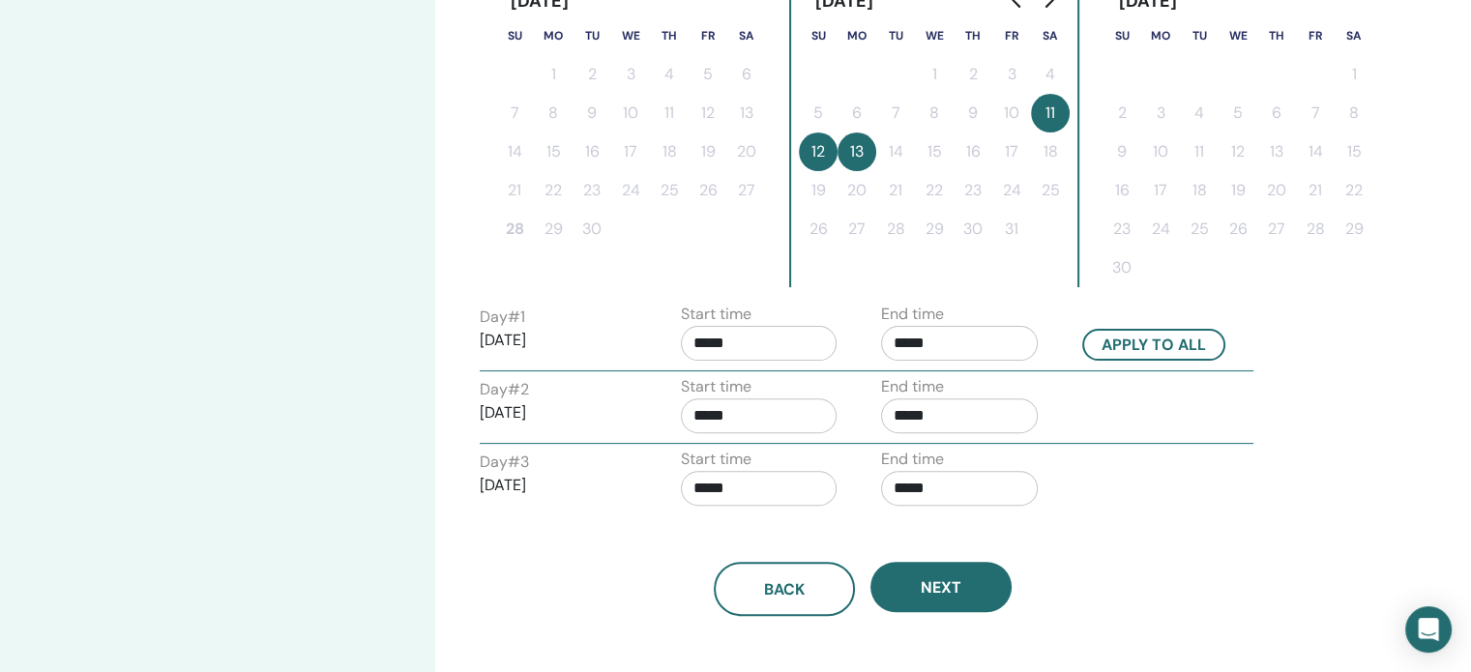
scroll to position [556, 0]
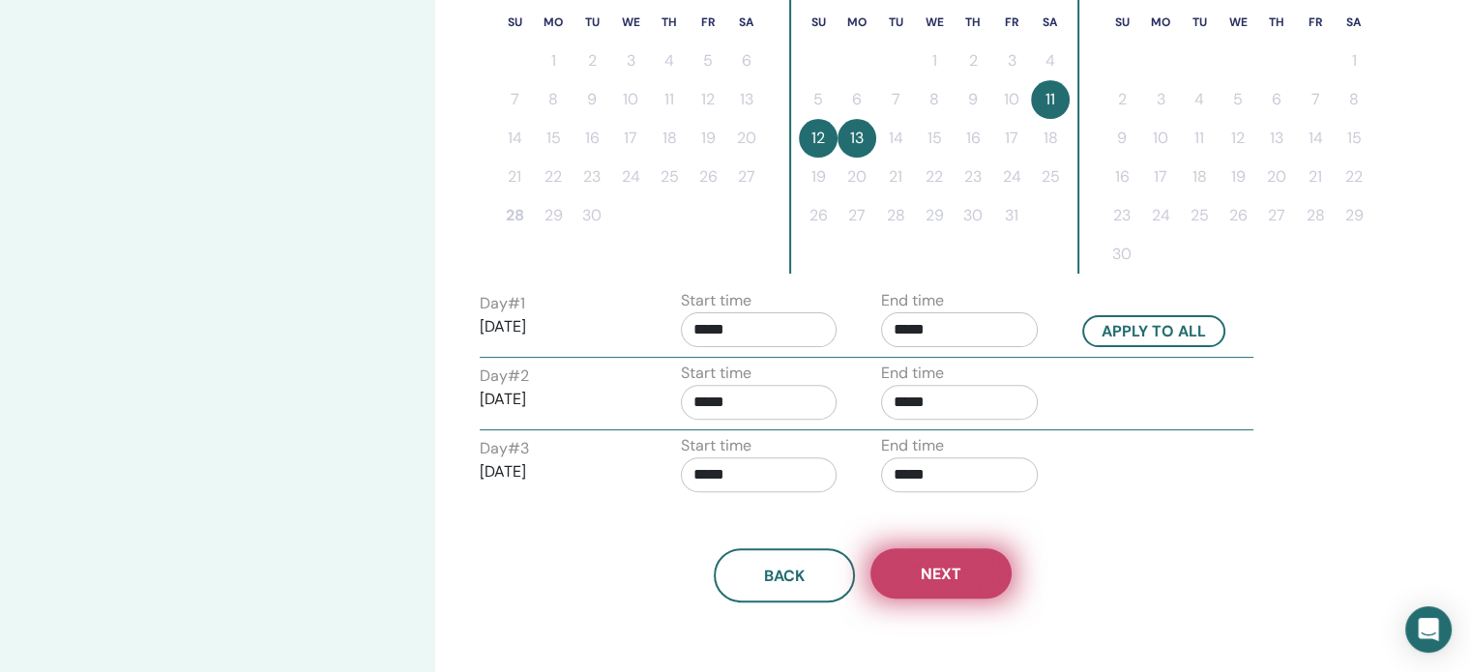
click at [901, 589] on button "Next" at bounding box center [940, 573] width 141 height 50
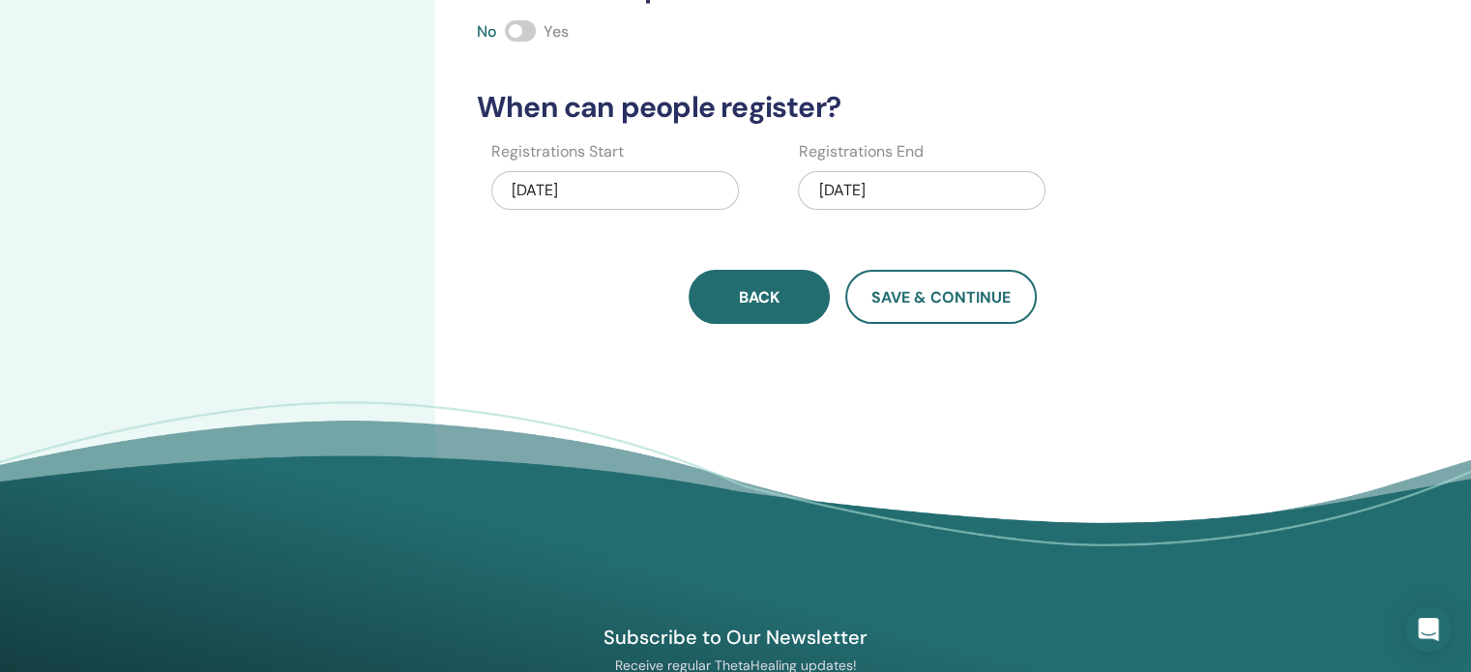
click at [764, 301] on span "Back" at bounding box center [759, 297] width 41 height 20
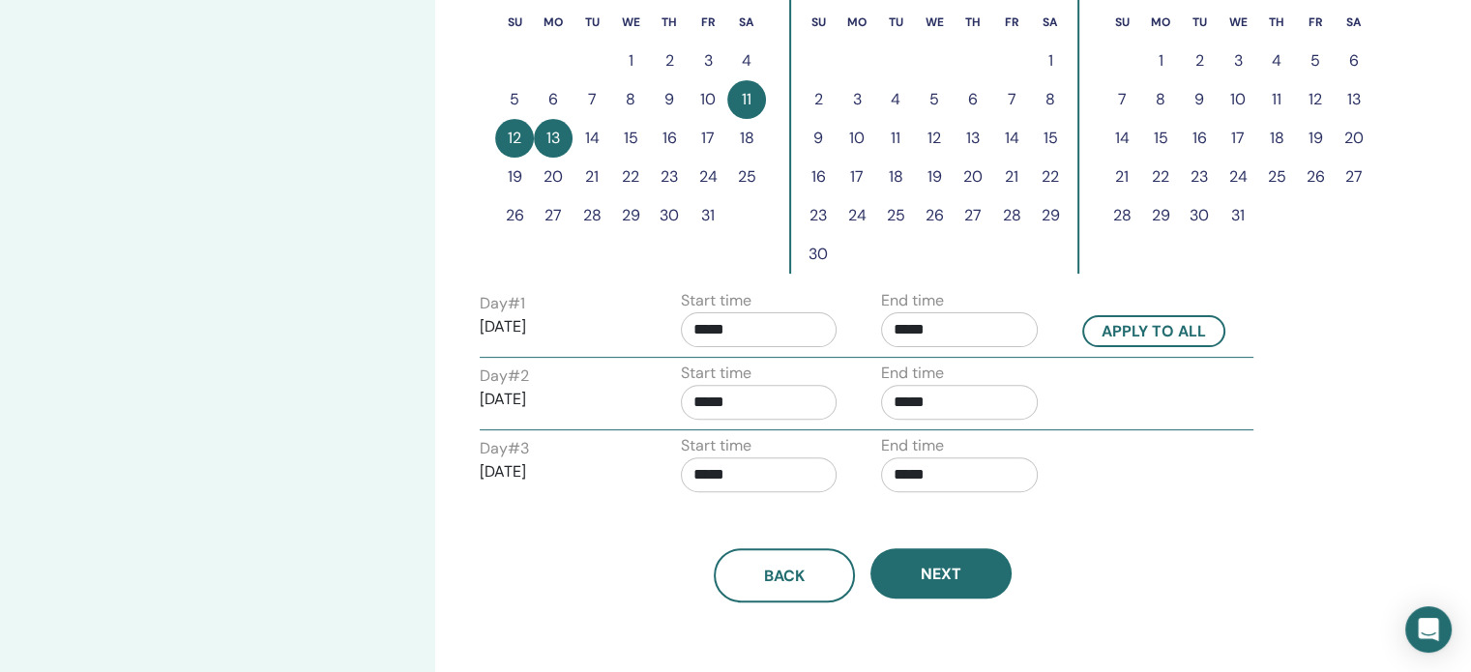
scroll to position [402, 0]
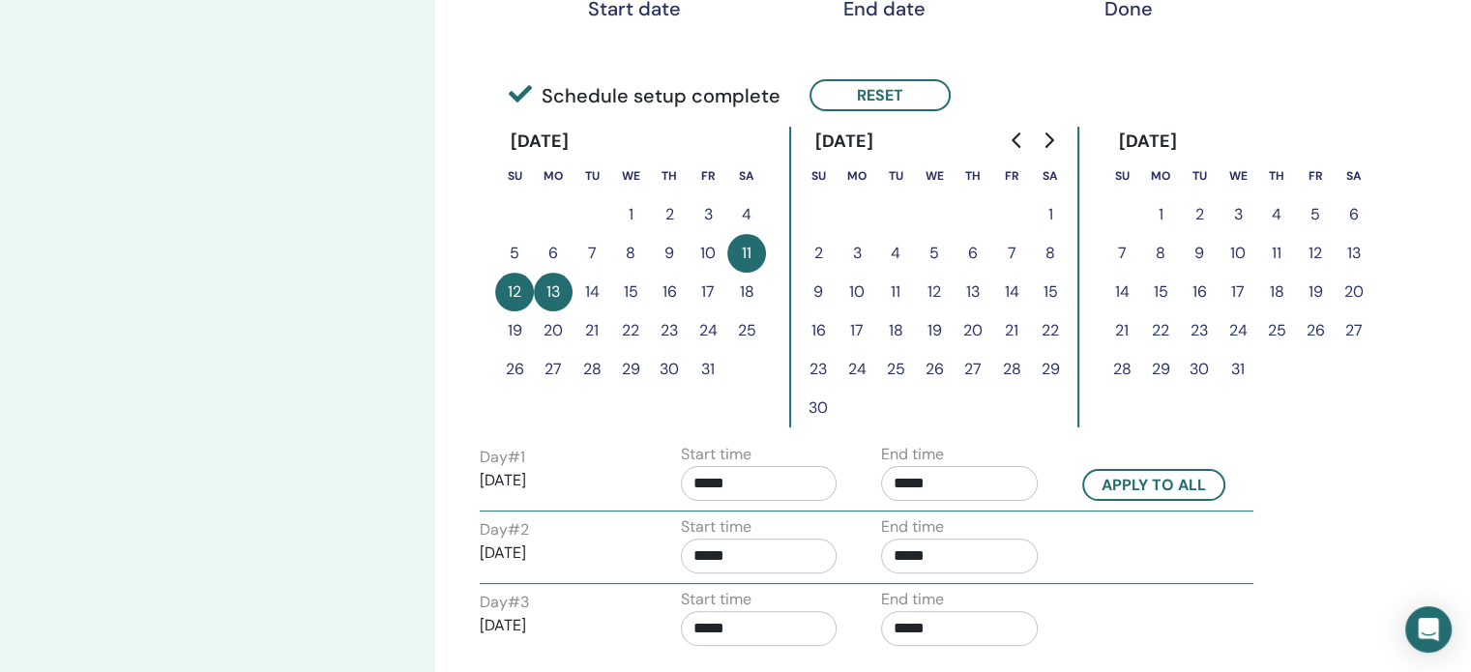
click at [704, 248] on button "10" at bounding box center [707, 253] width 39 height 39
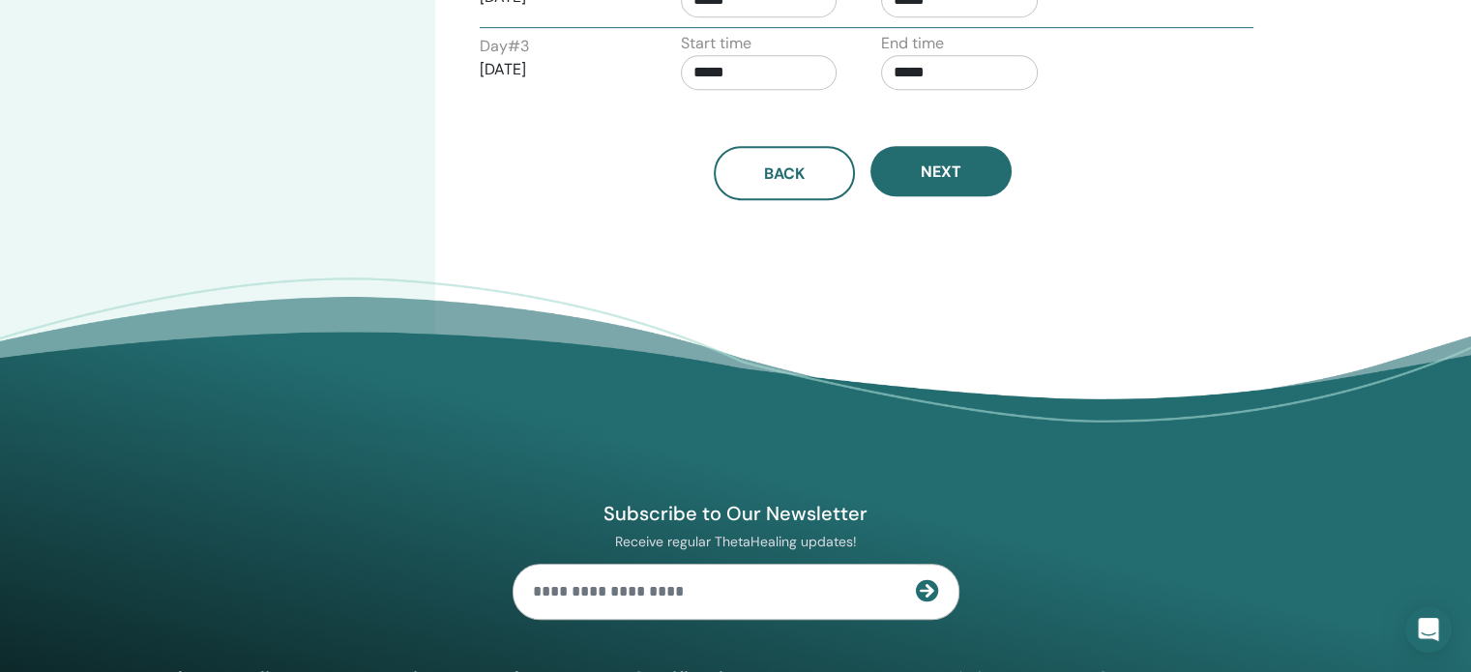
scroll to position [963, 0]
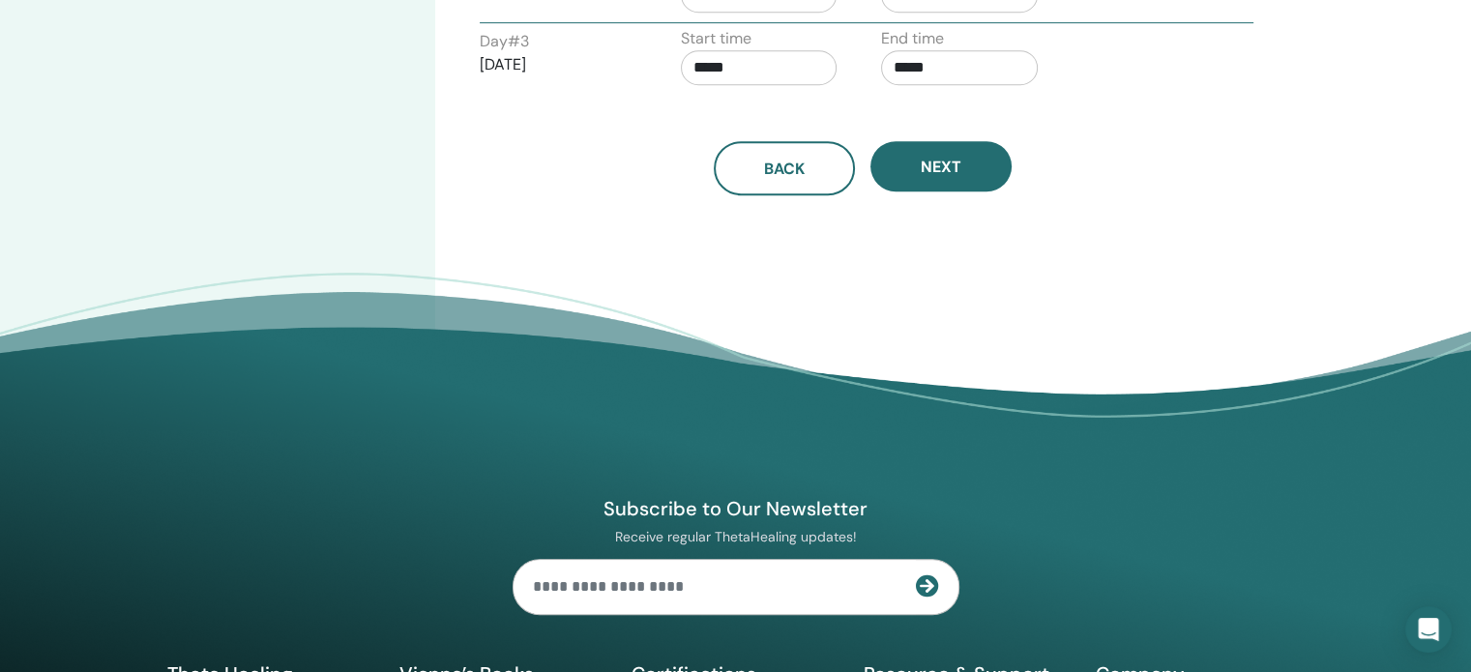
click at [905, 189] on div "Next" at bounding box center [940, 168] width 141 height 54
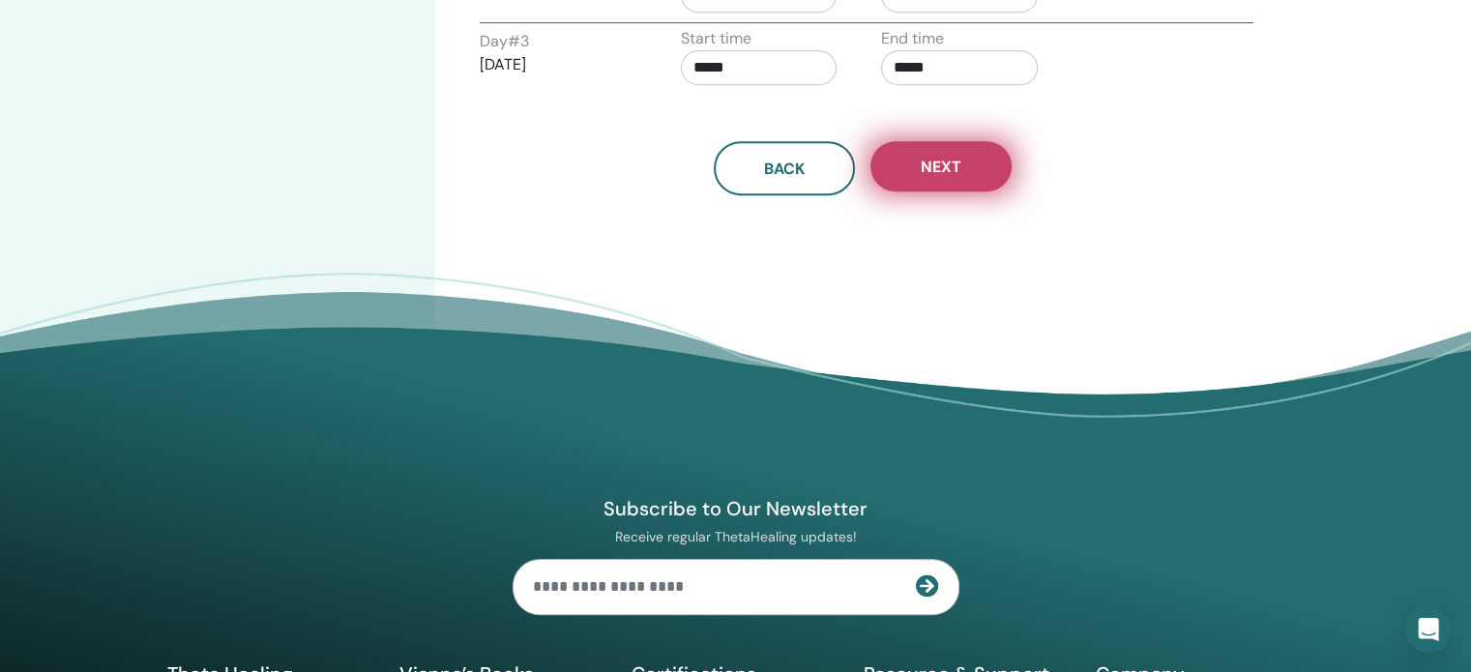
click at [912, 153] on button "Next" at bounding box center [940, 166] width 141 height 50
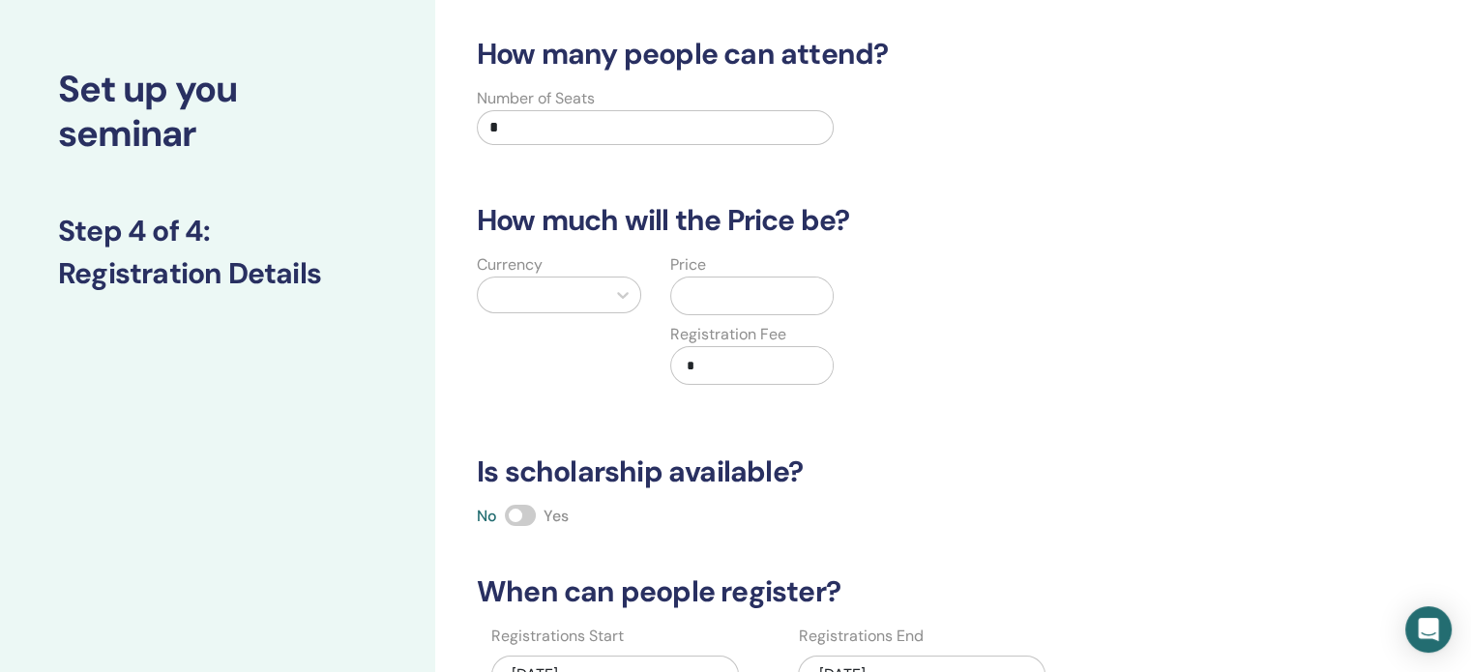
scroll to position [0, 0]
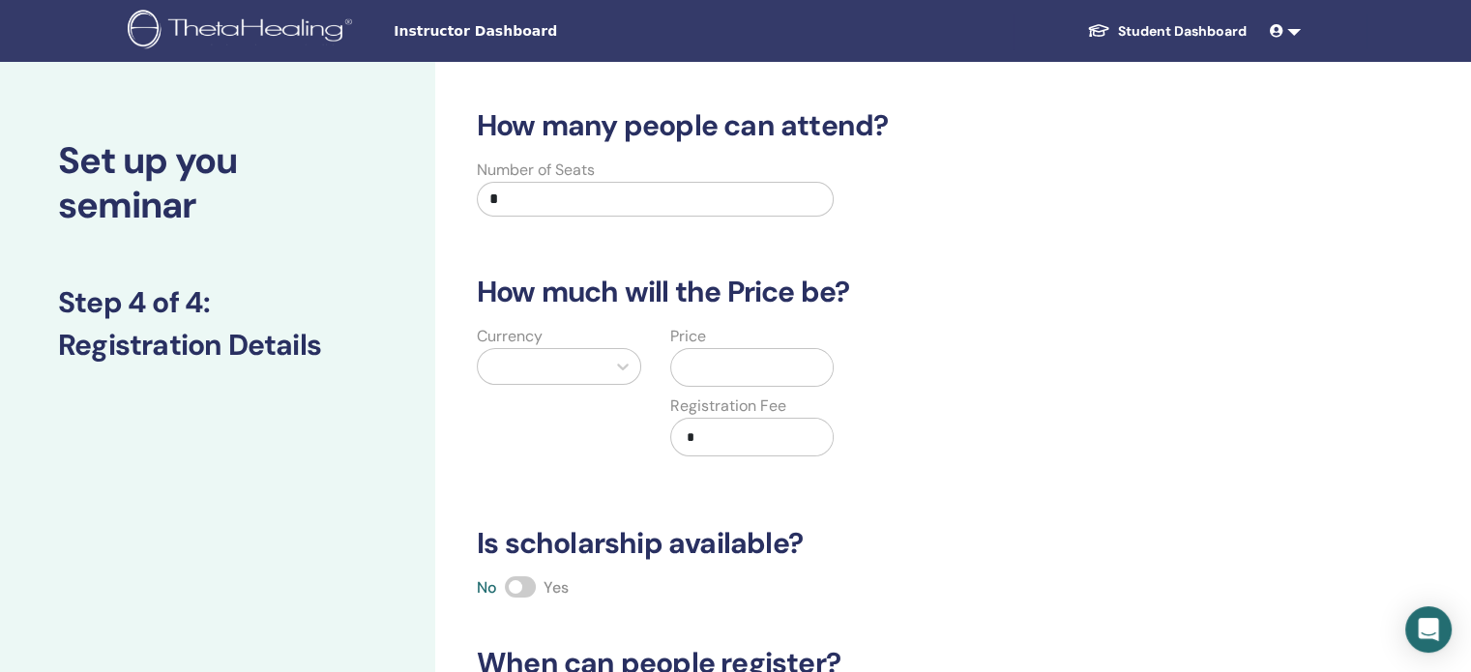
click at [579, 364] on div at bounding box center [541, 366] width 108 height 27
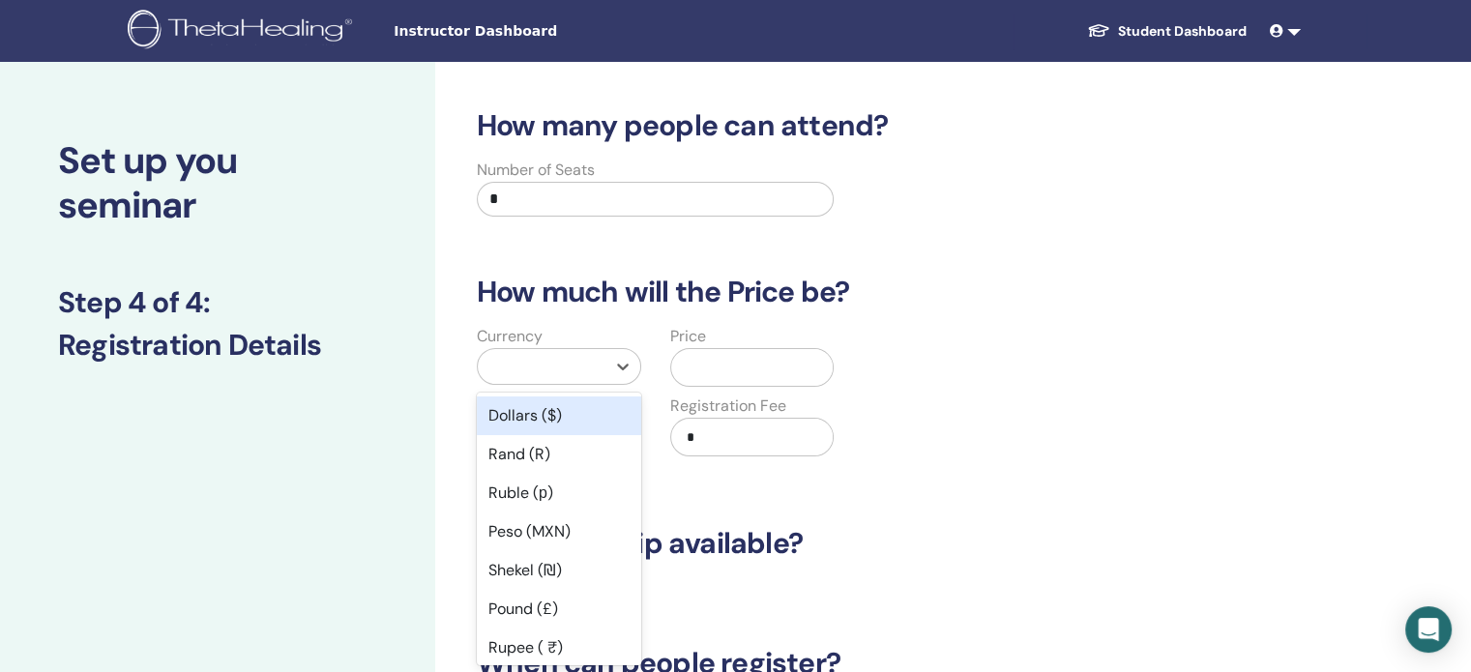
scroll to position [17, 0]
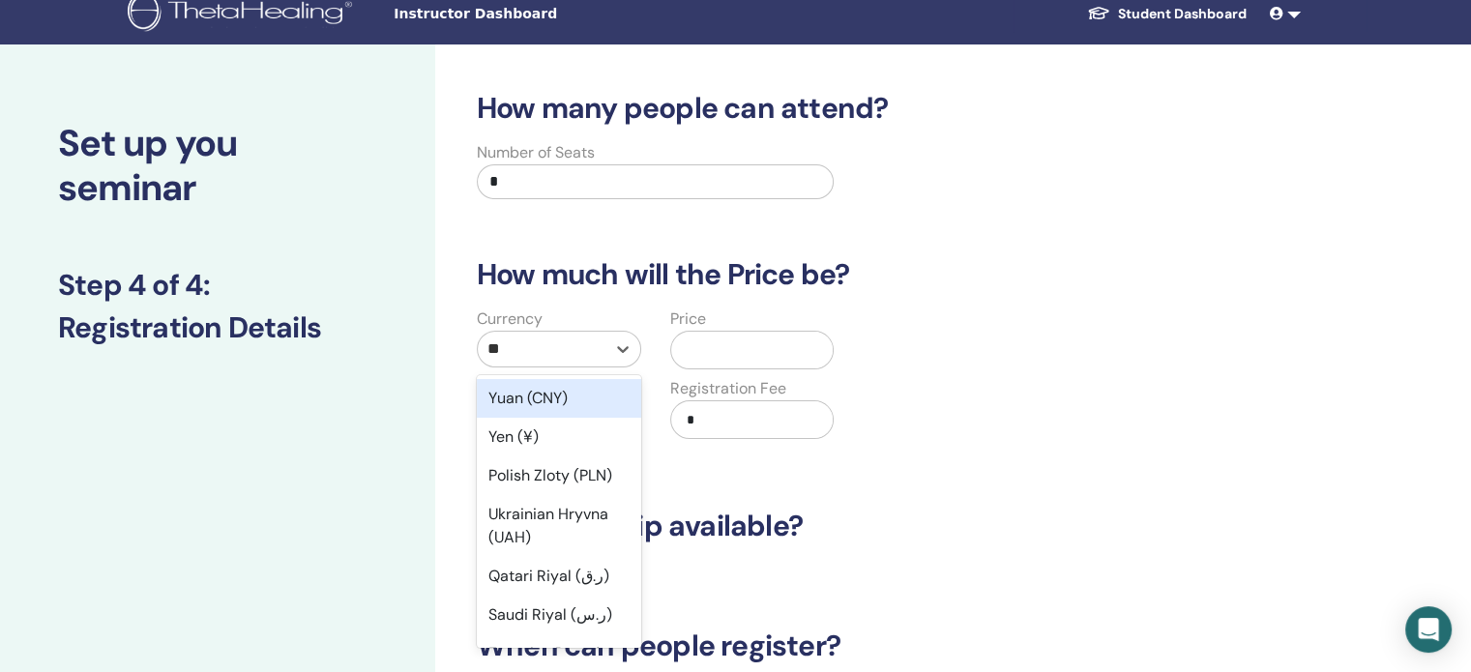
type input "***"
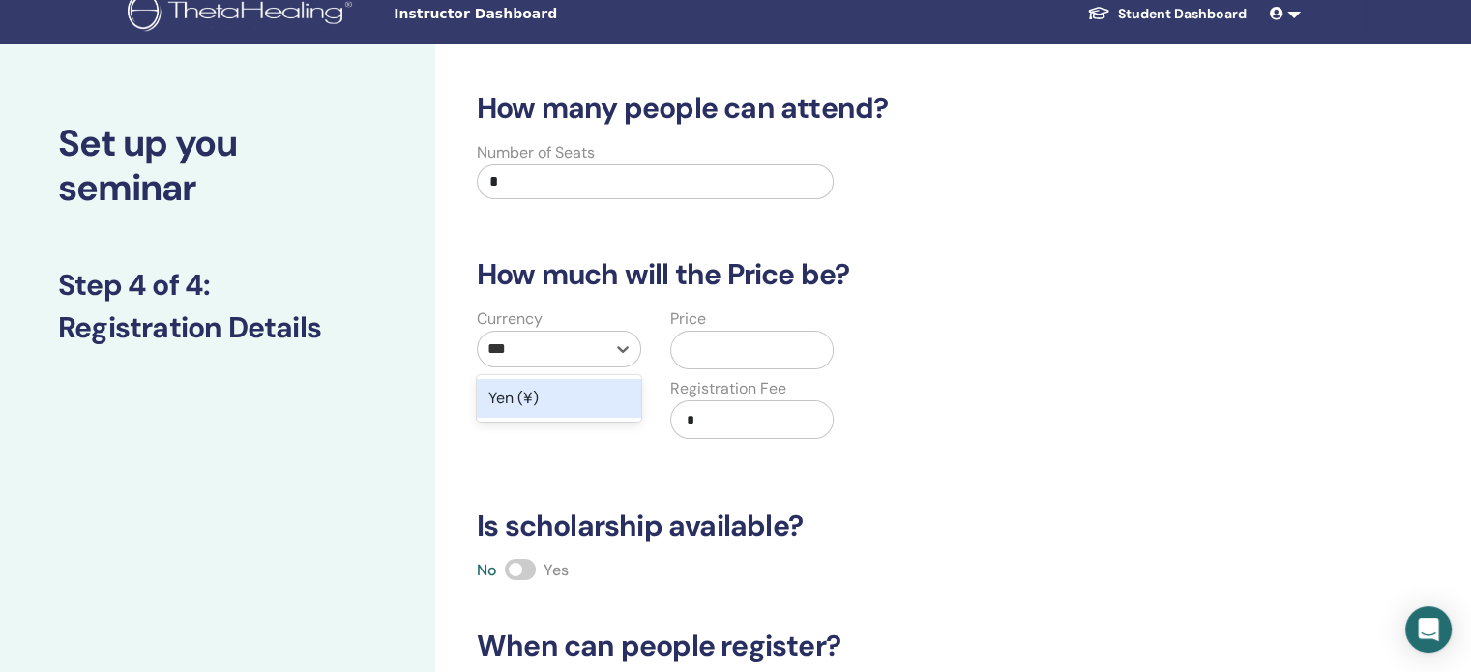
click at [555, 392] on div "Yen (¥)" at bounding box center [559, 398] width 164 height 39
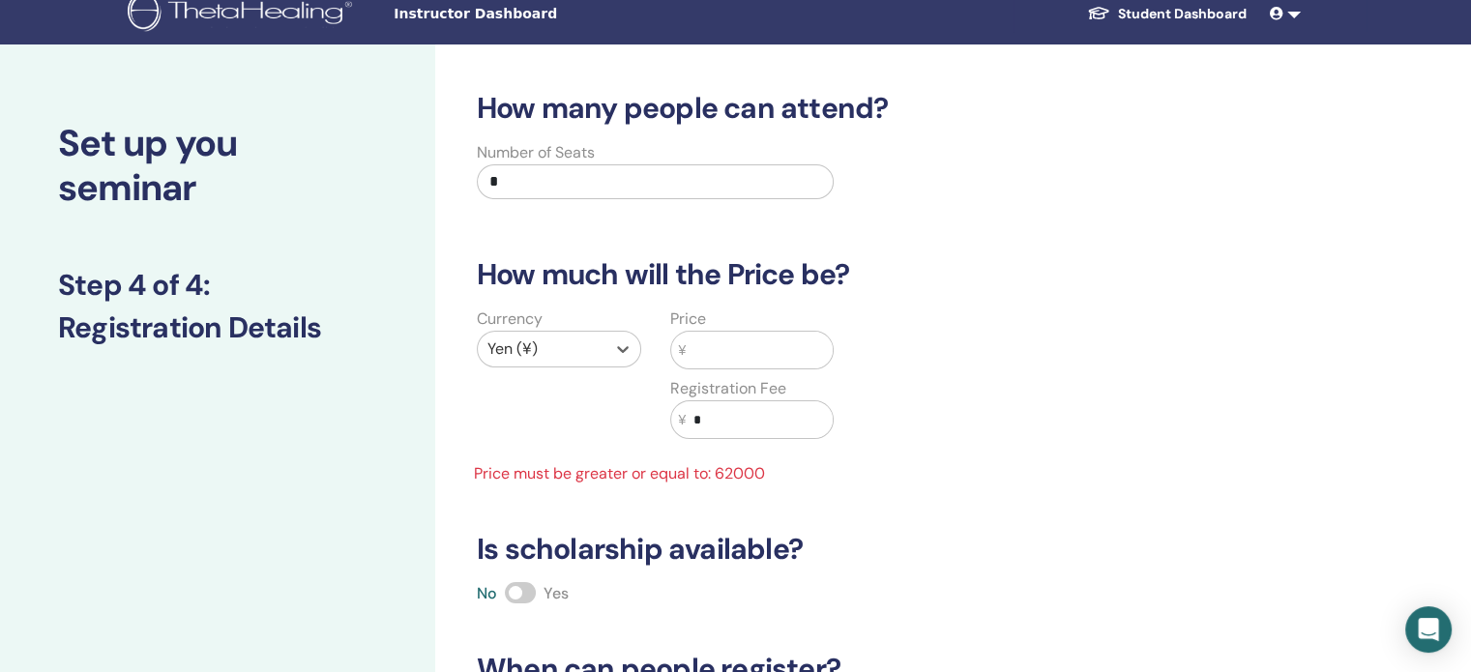
click at [710, 349] on input "text" at bounding box center [758, 350] width 147 height 37
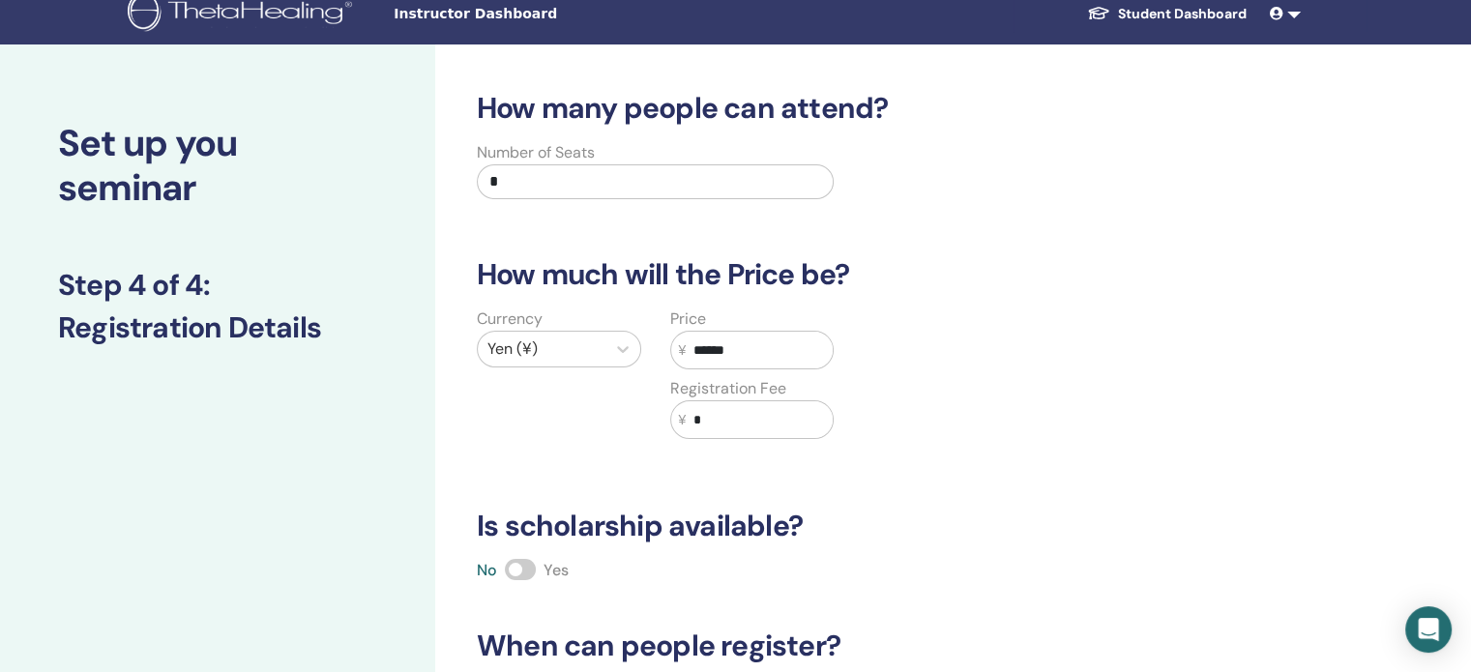
type input "******"
drag, startPoint x: 708, startPoint y: 424, endPoint x: 688, endPoint y: 423, distance: 19.4
click at [688, 423] on input "*" at bounding box center [758, 419] width 147 height 37
type input "*****"
click at [626, 438] on div "Currency Yen (¥)" at bounding box center [558, 384] width 193 height 155
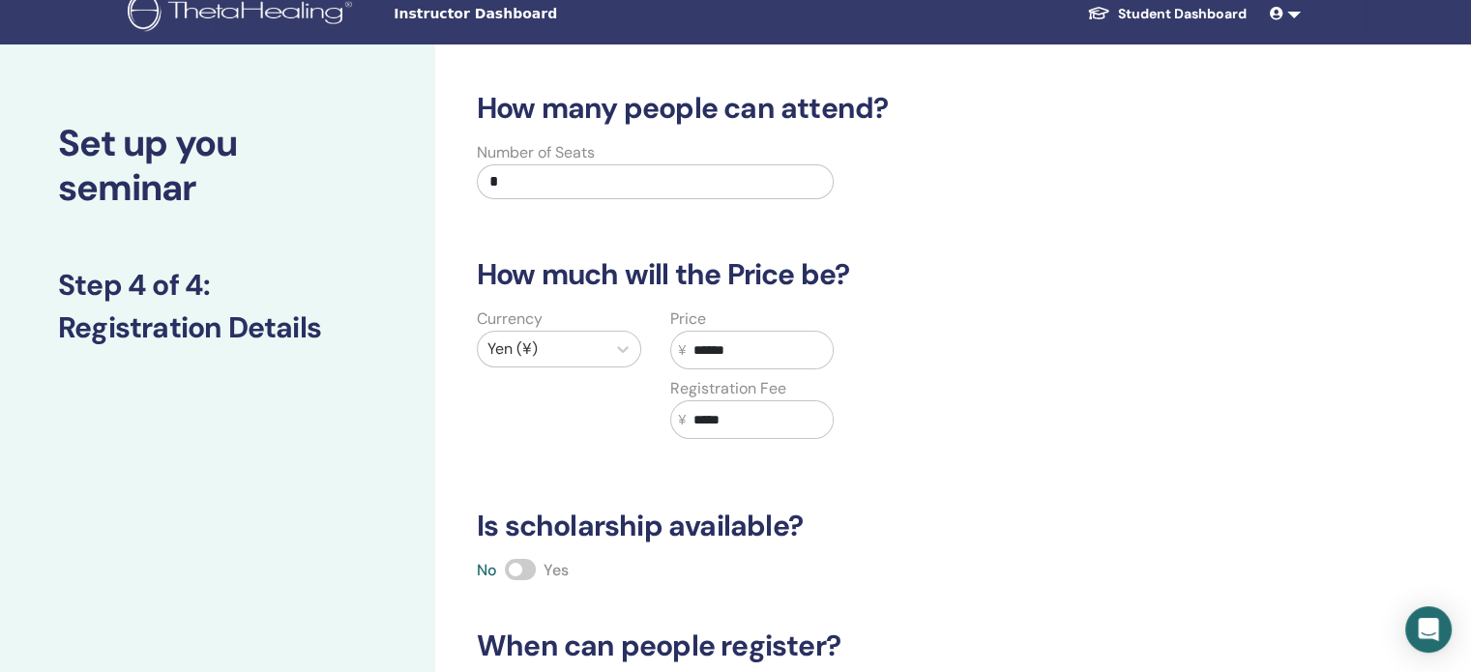
scroll to position [258, 0]
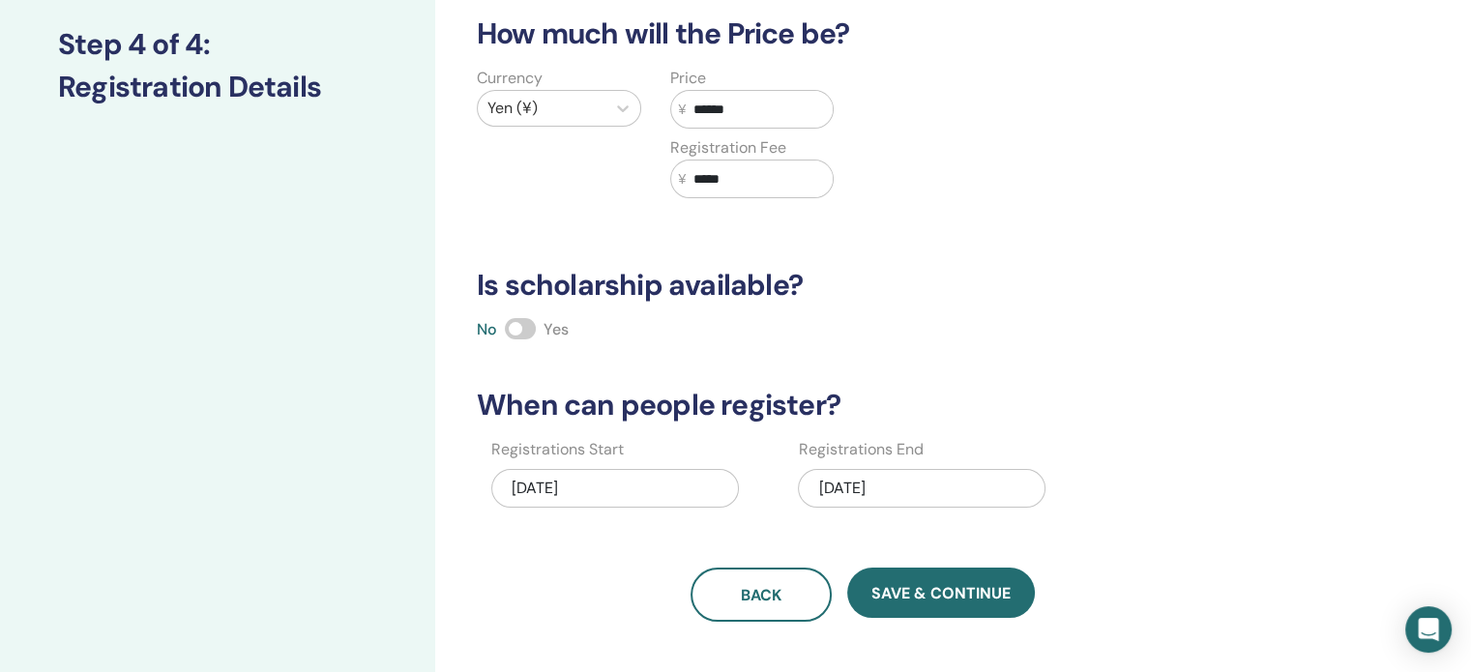
click at [530, 330] on span at bounding box center [520, 328] width 31 height 21
click at [521, 328] on span at bounding box center [520, 328] width 31 height 21
click at [648, 510] on div "[DATE]" at bounding box center [615, 491] width 248 height 60
click at [643, 485] on div "[DATE]" at bounding box center [615, 488] width 248 height 39
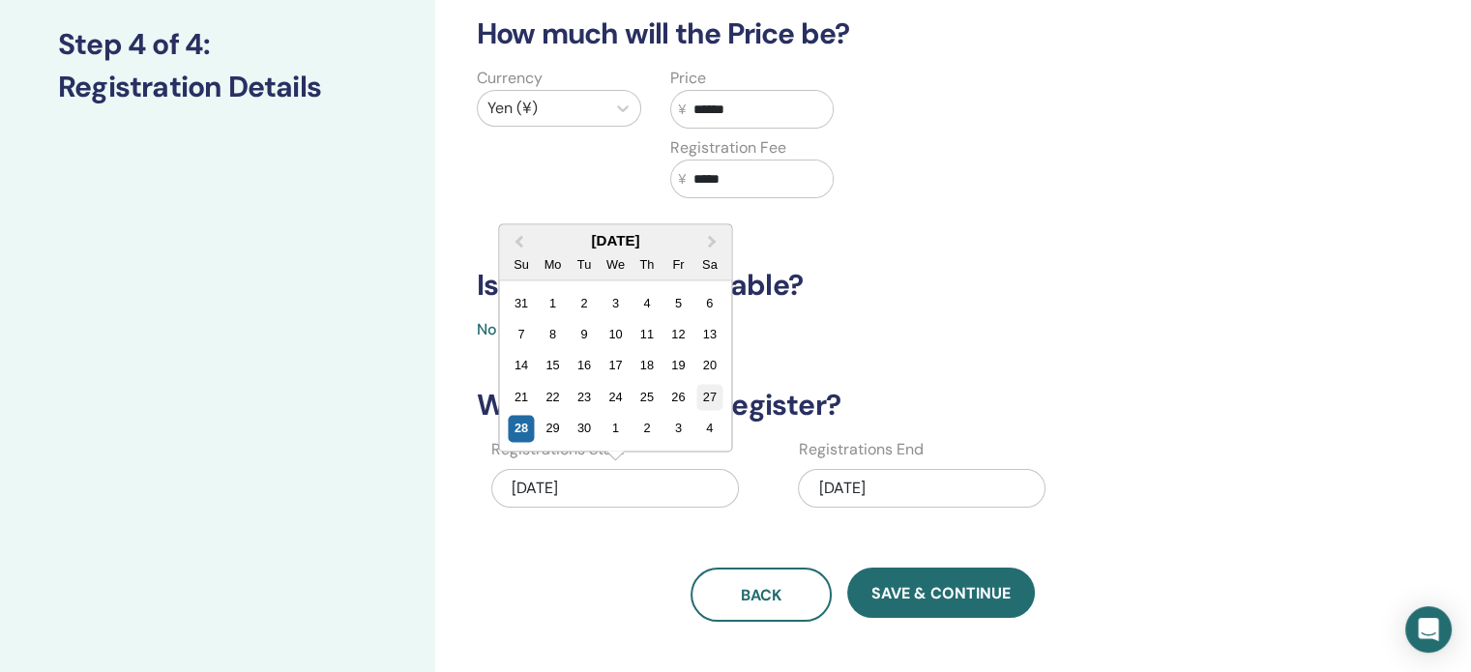
click at [713, 389] on div "27" at bounding box center [709, 397] width 26 height 26
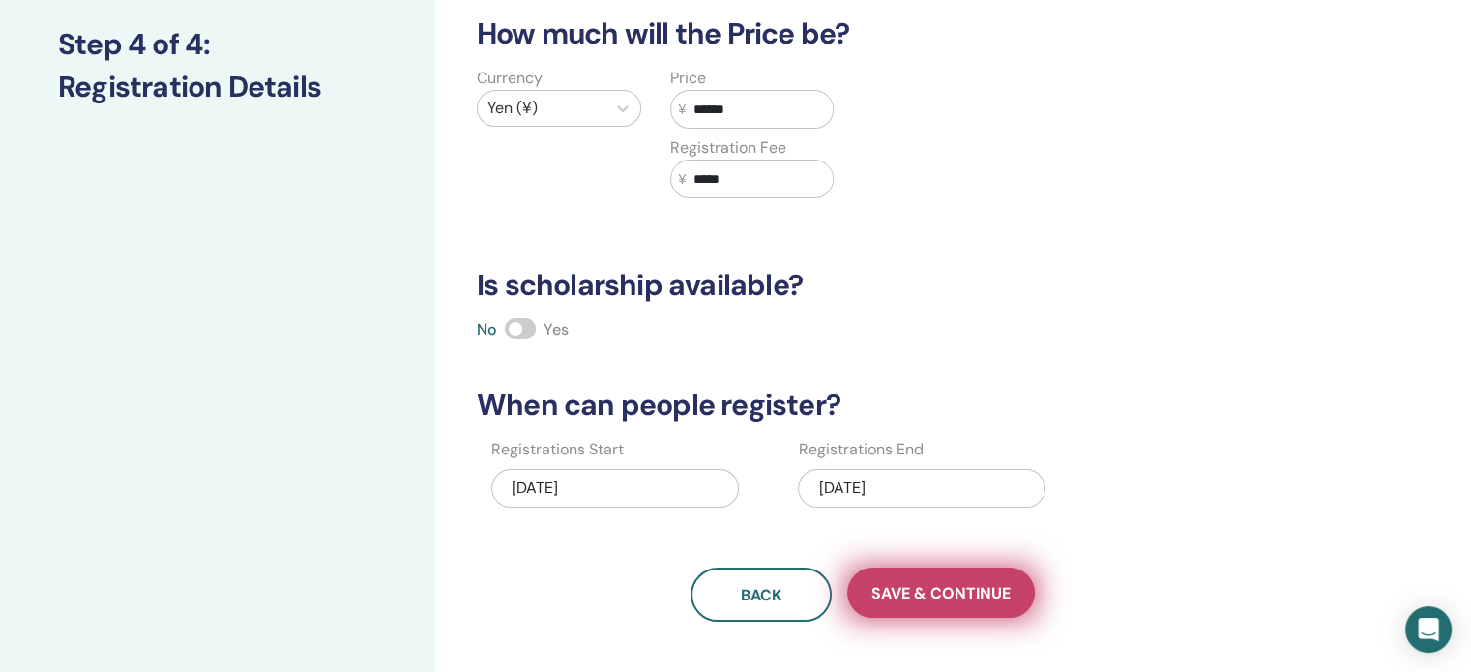
click at [878, 591] on span "Save & Continue" at bounding box center [940, 593] width 139 height 20
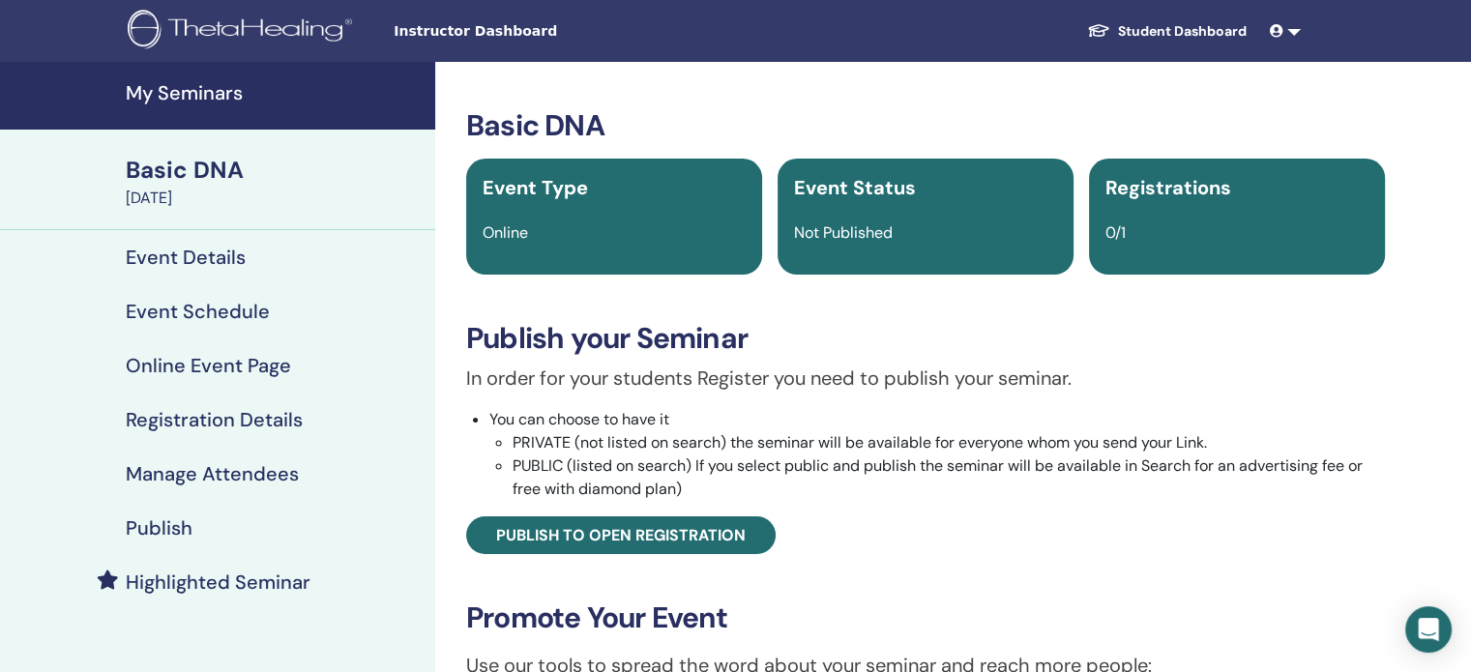
scroll to position [131, 0]
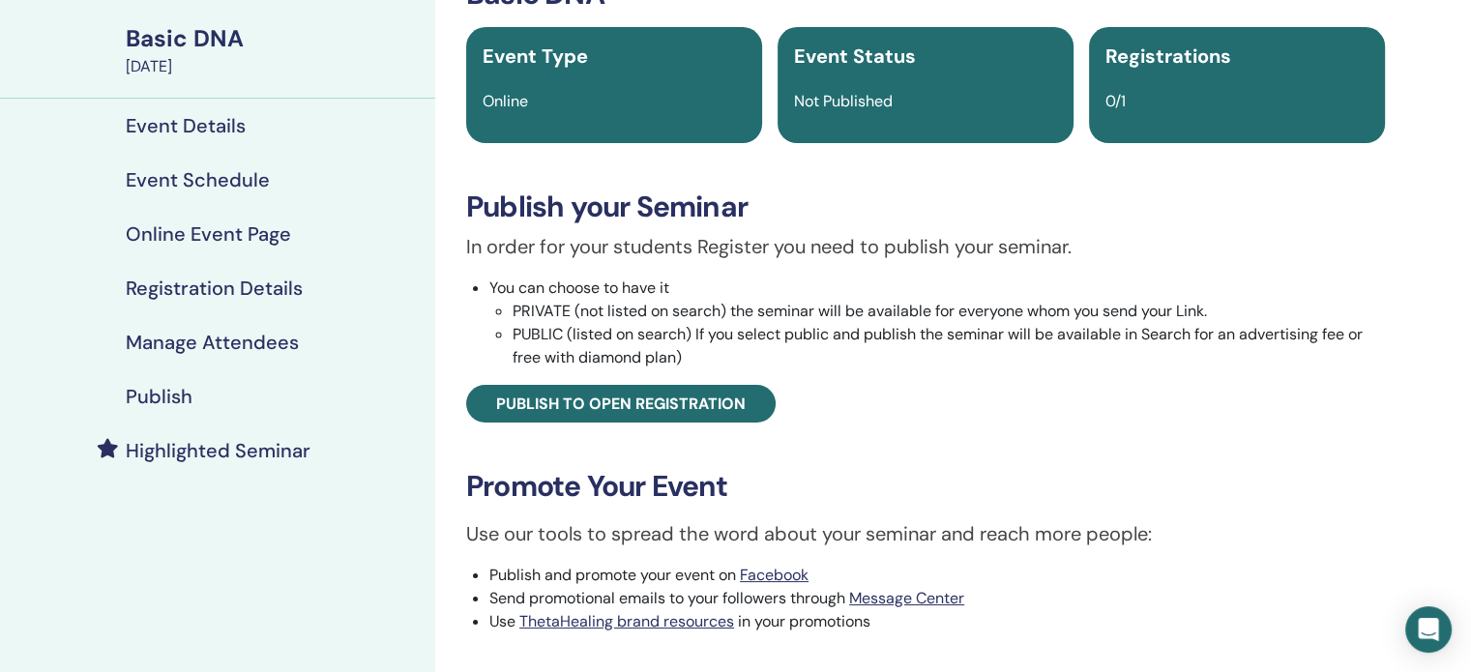
click at [247, 388] on div "Publish" at bounding box center [217, 396] width 404 height 23
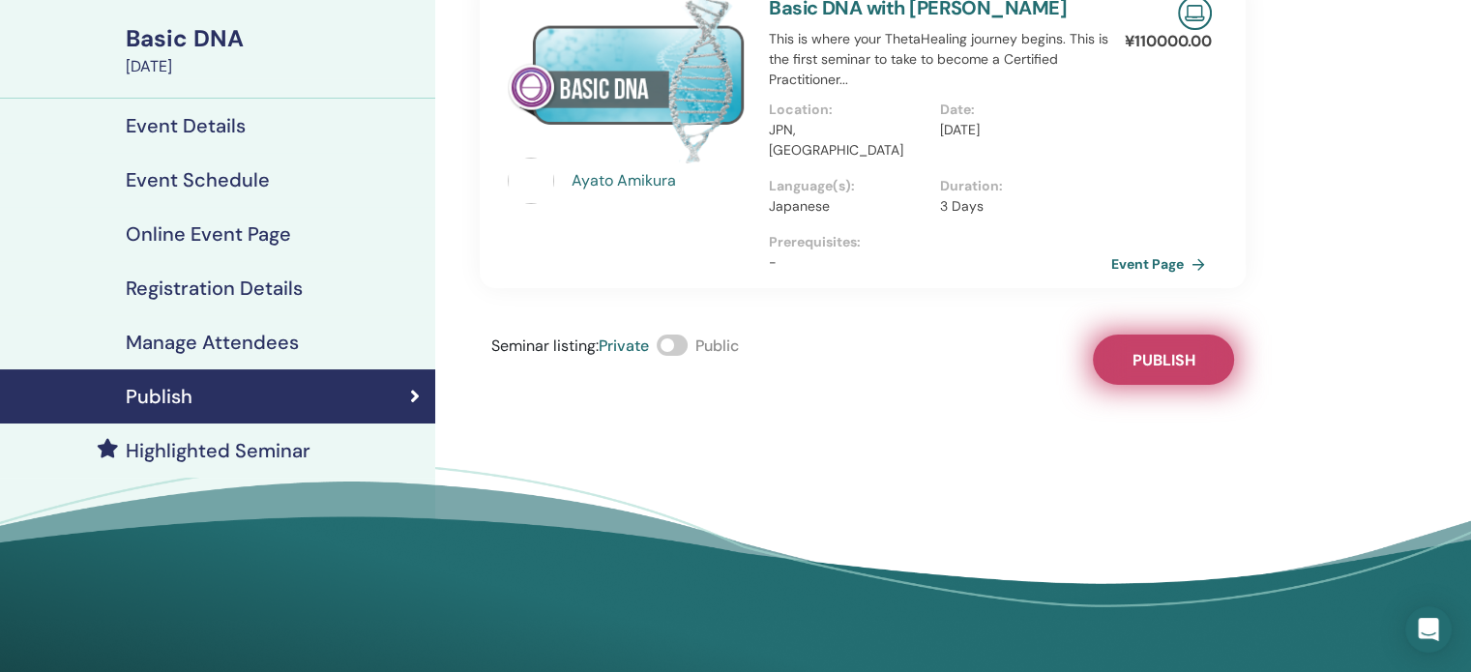
click at [1147, 357] on button "Publish" at bounding box center [1163, 360] width 141 height 50
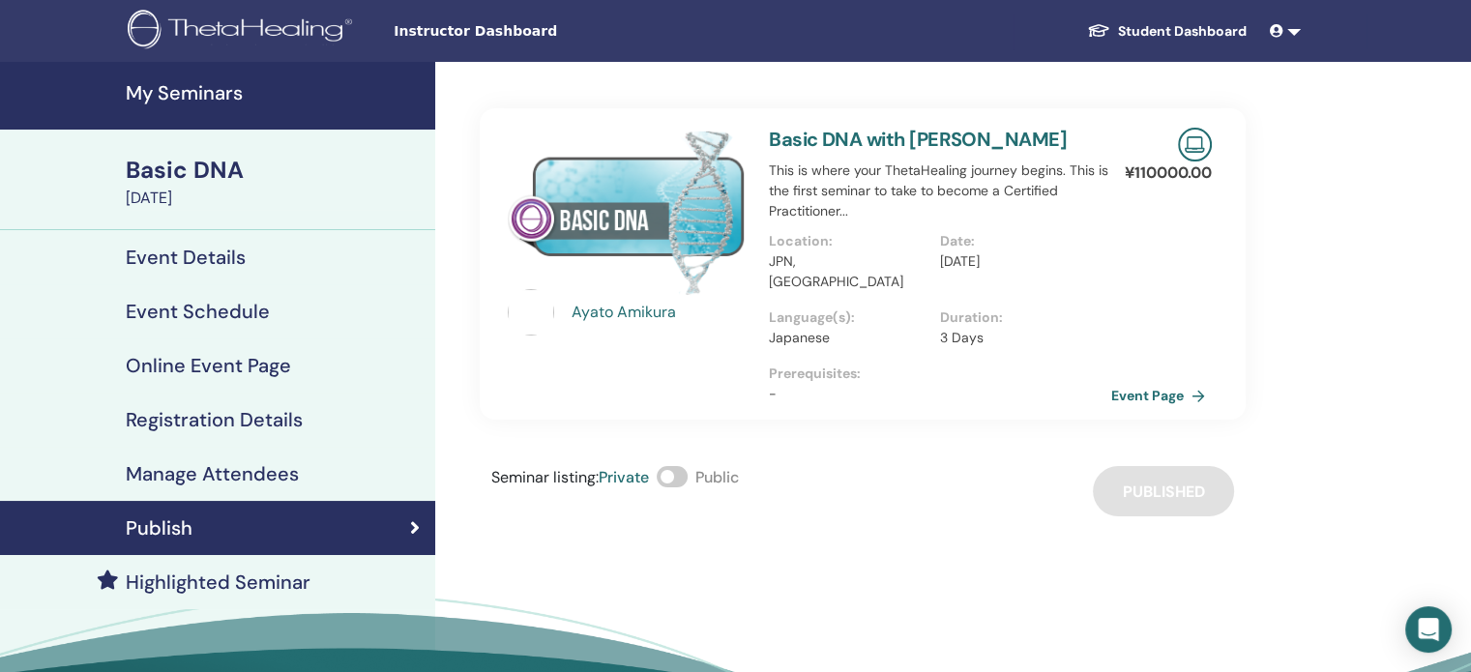
click at [252, 246] on div "Event Details" at bounding box center [217, 257] width 404 height 23
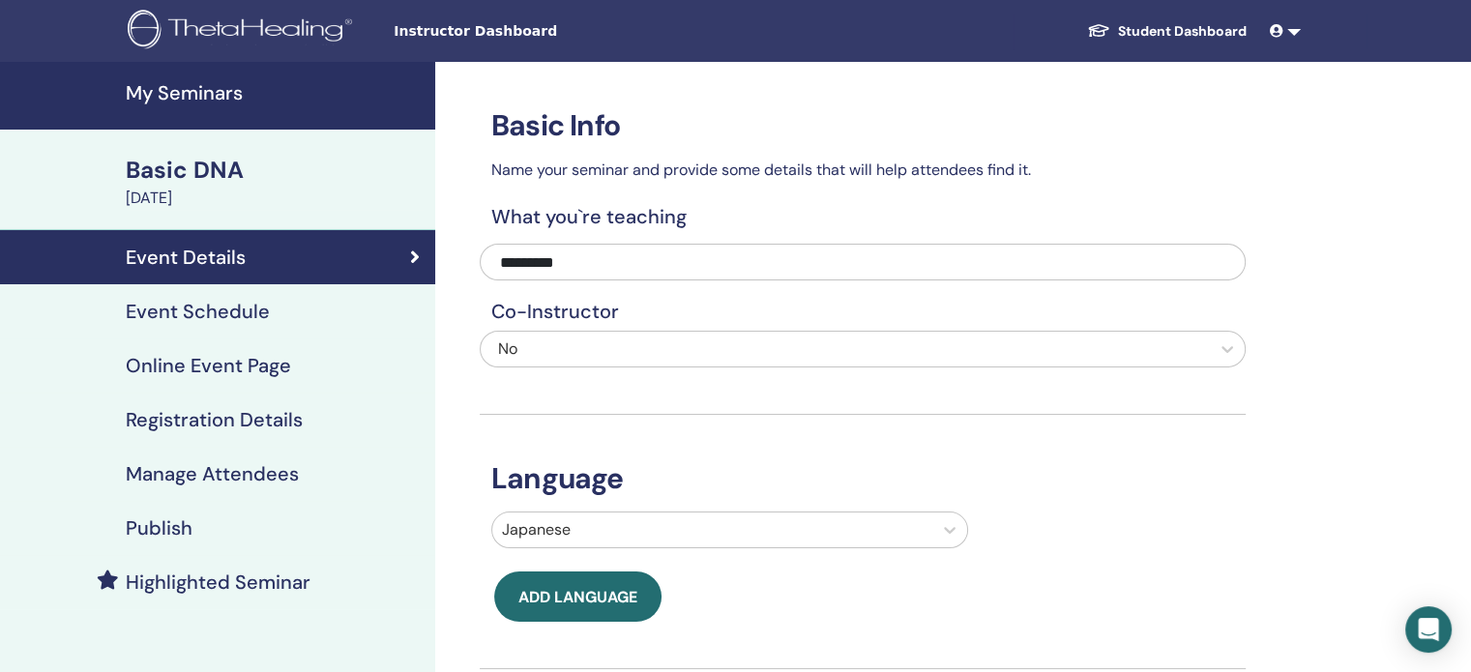
click at [228, 518] on div "Publish" at bounding box center [217, 527] width 404 height 23
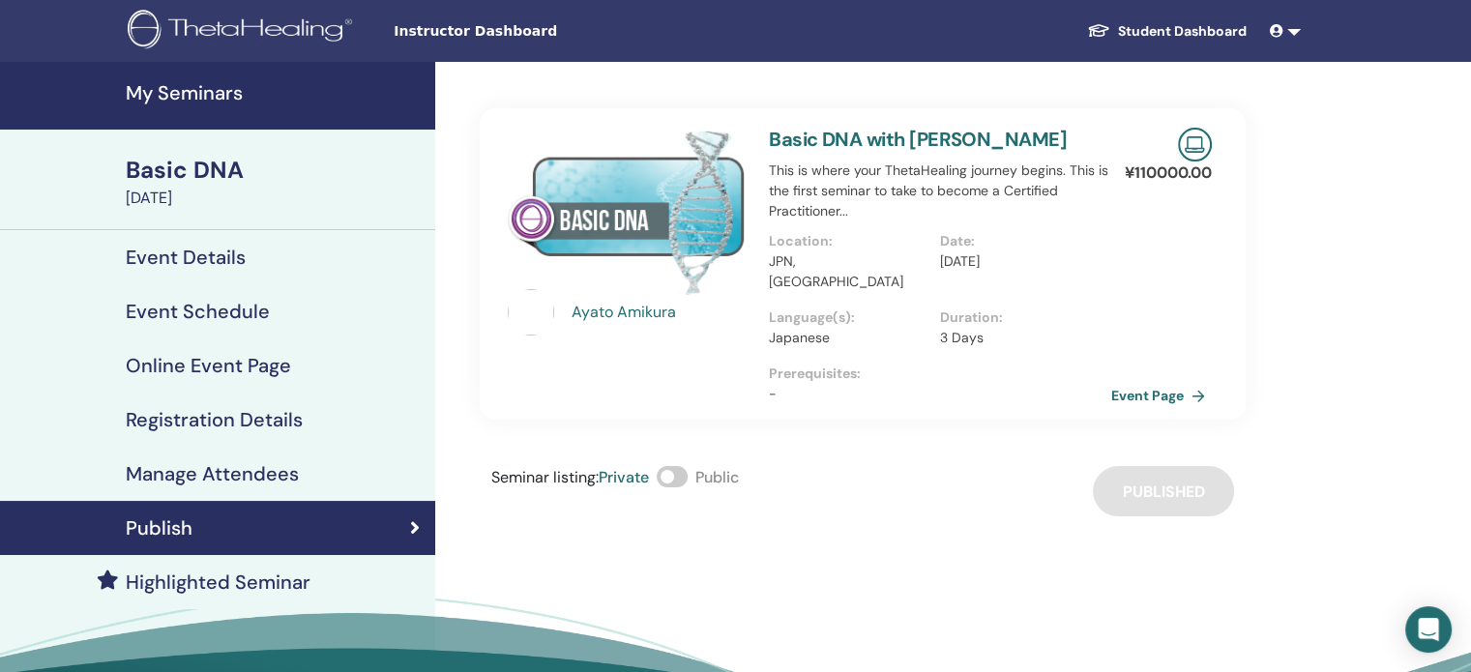
click at [224, 83] on h4 "My Seminars" at bounding box center [275, 92] width 298 height 23
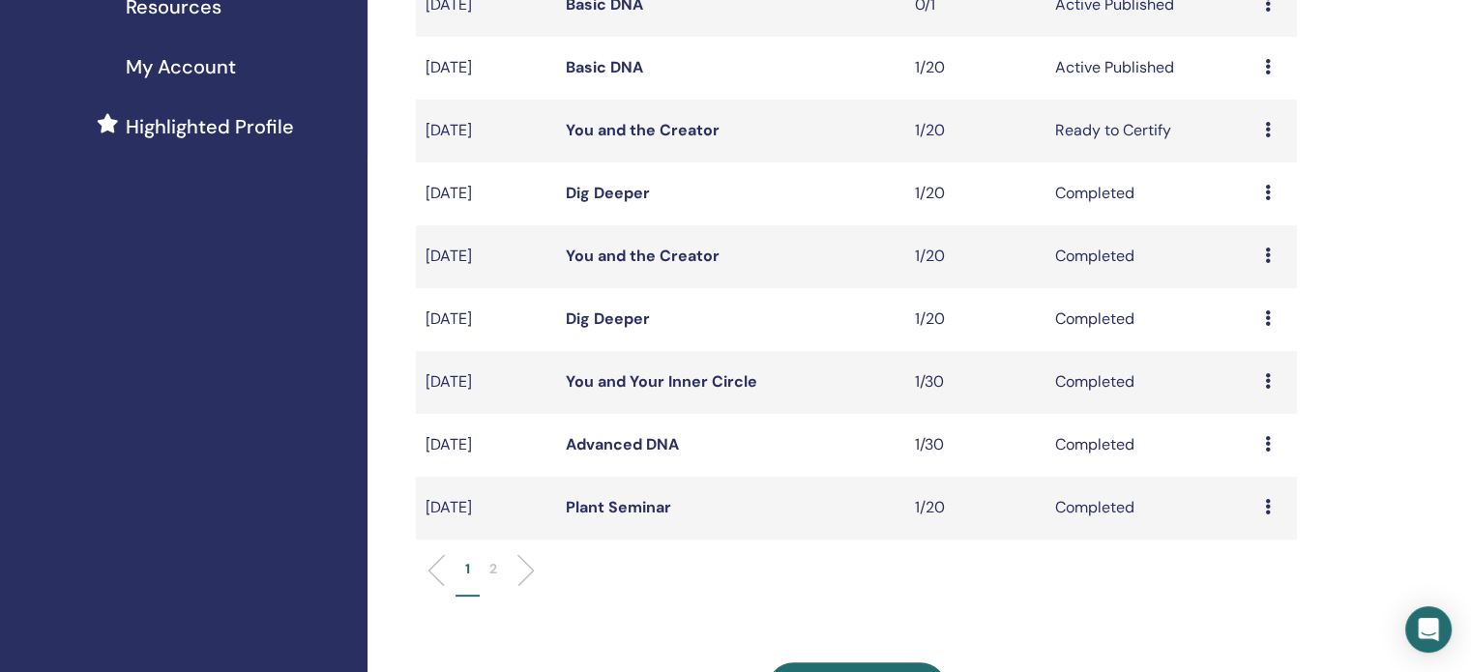
scroll to position [449, 0]
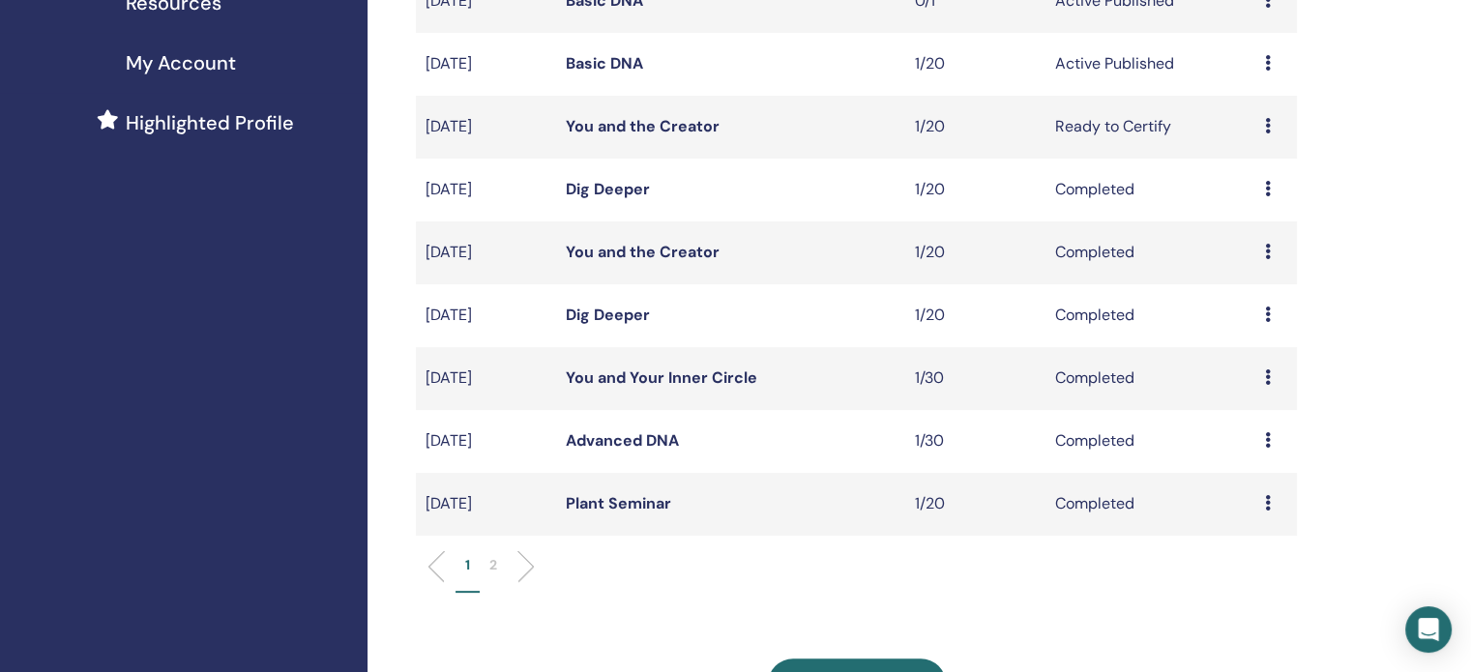
click at [888, 11] on td "Basic DNA" at bounding box center [730, 1] width 349 height 63
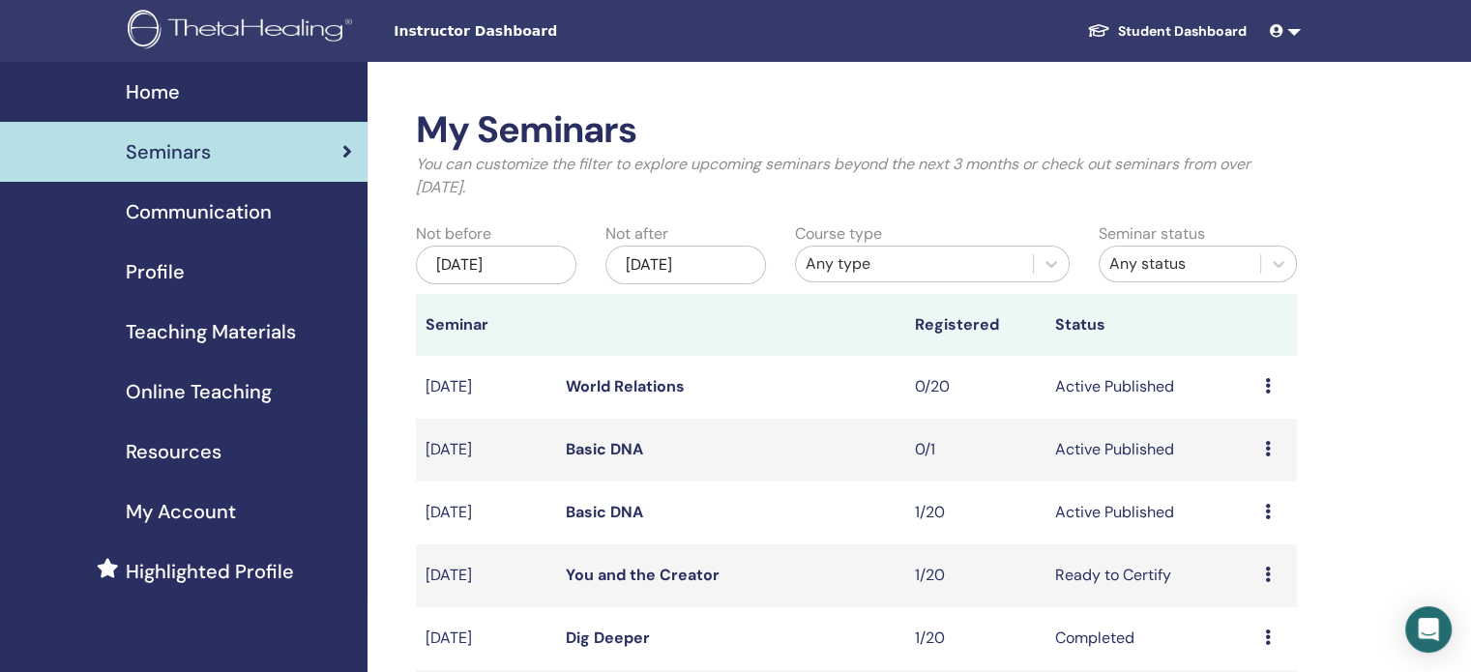
click at [290, 101] on div "Home" at bounding box center [183, 91] width 336 height 29
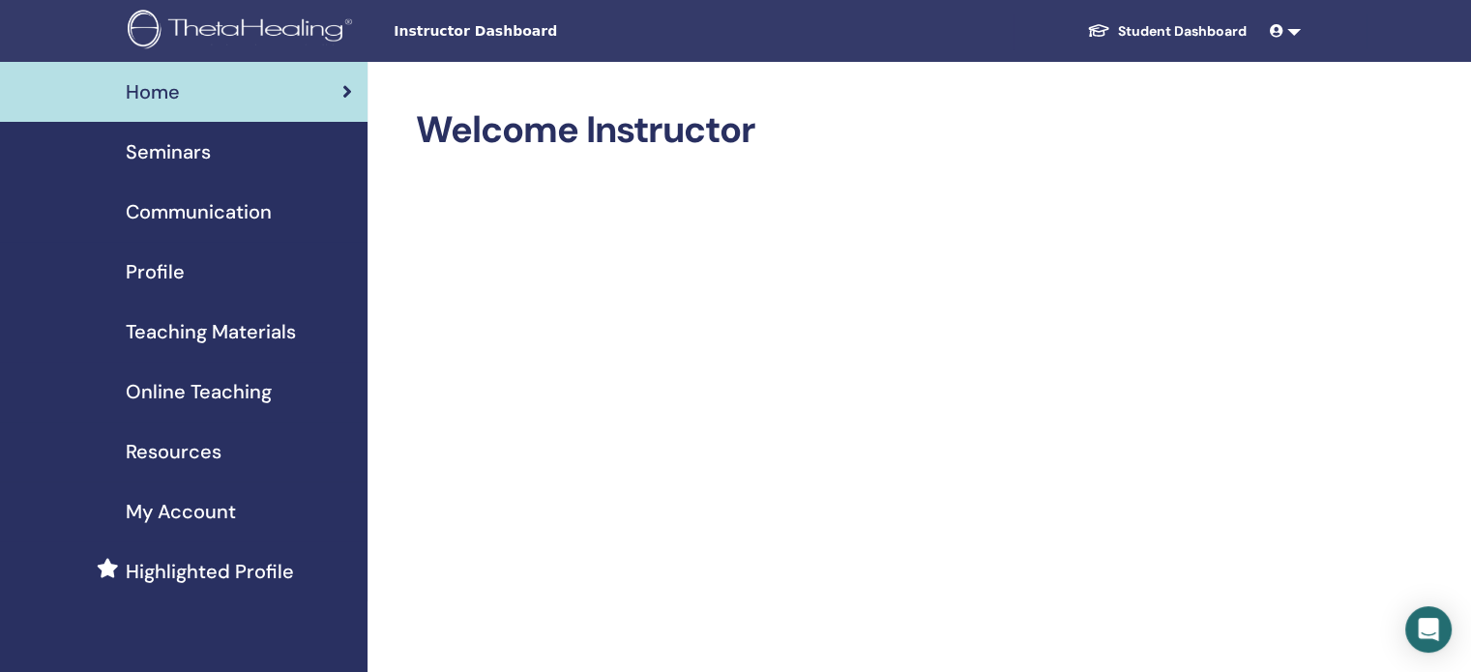
click at [252, 381] on span "Online Teaching" at bounding box center [199, 391] width 146 height 29
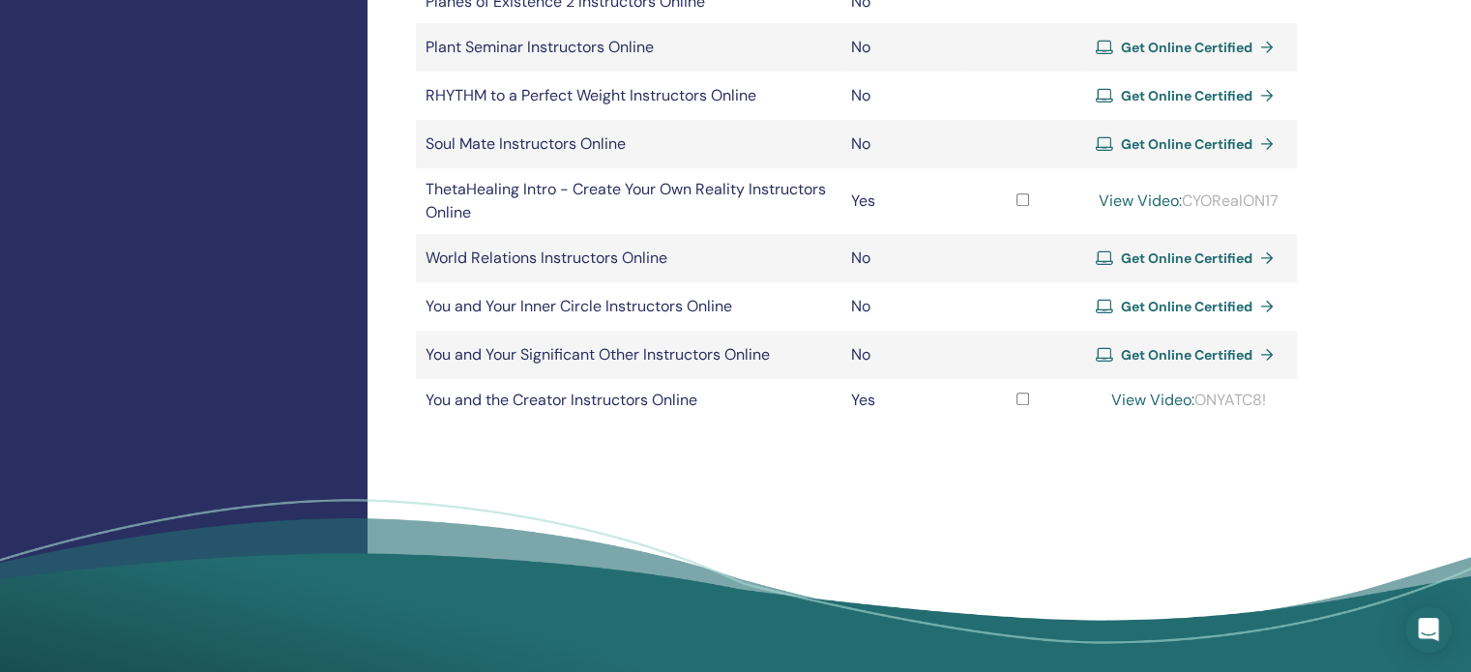
scroll to position [762, 0]
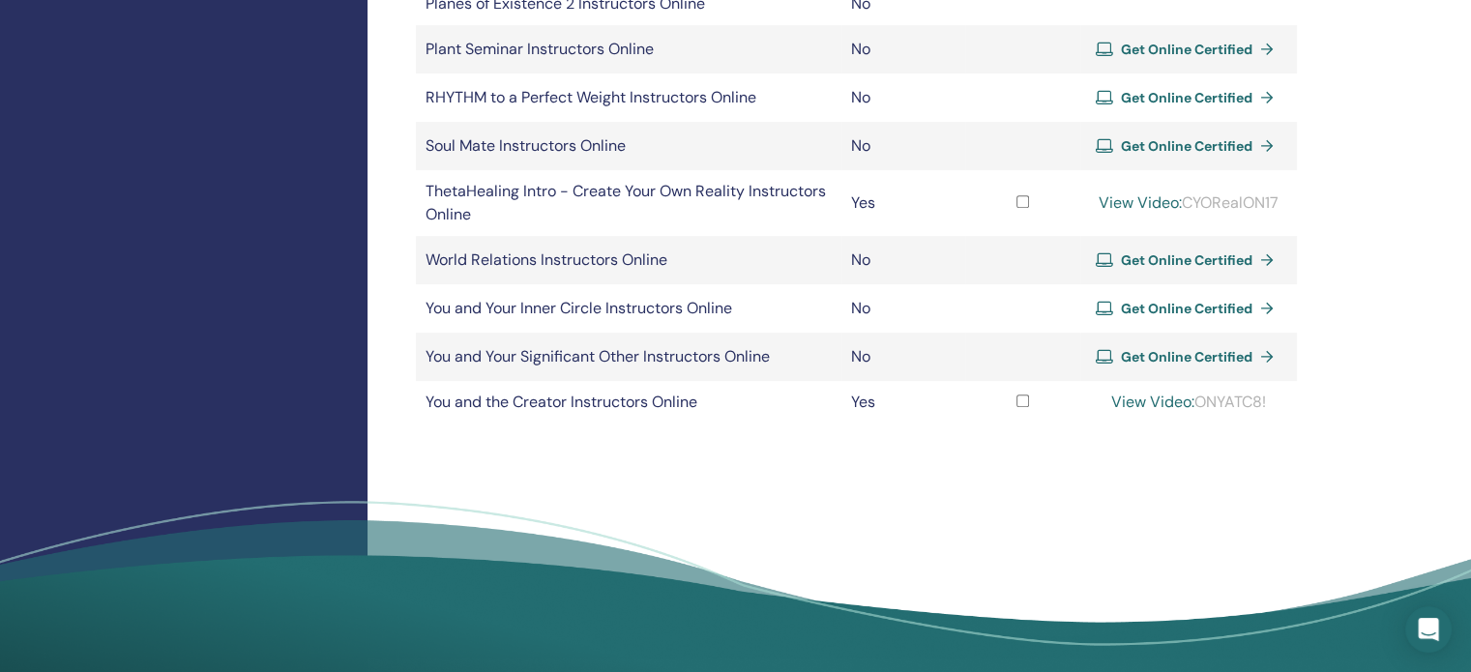
click at [1130, 268] on link "Get Online Certified" at bounding box center [1188, 260] width 186 height 29
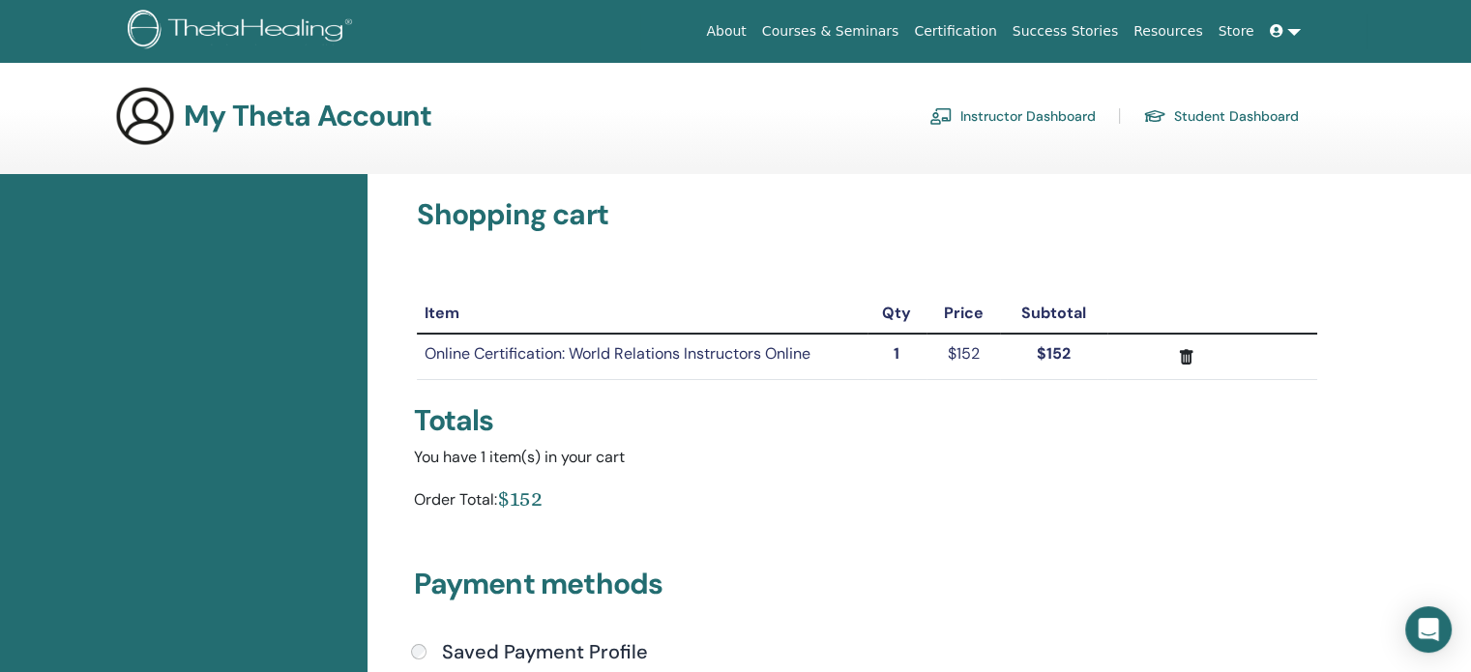
click at [201, 26] on img at bounding box center [243, 32] width 231 height 44
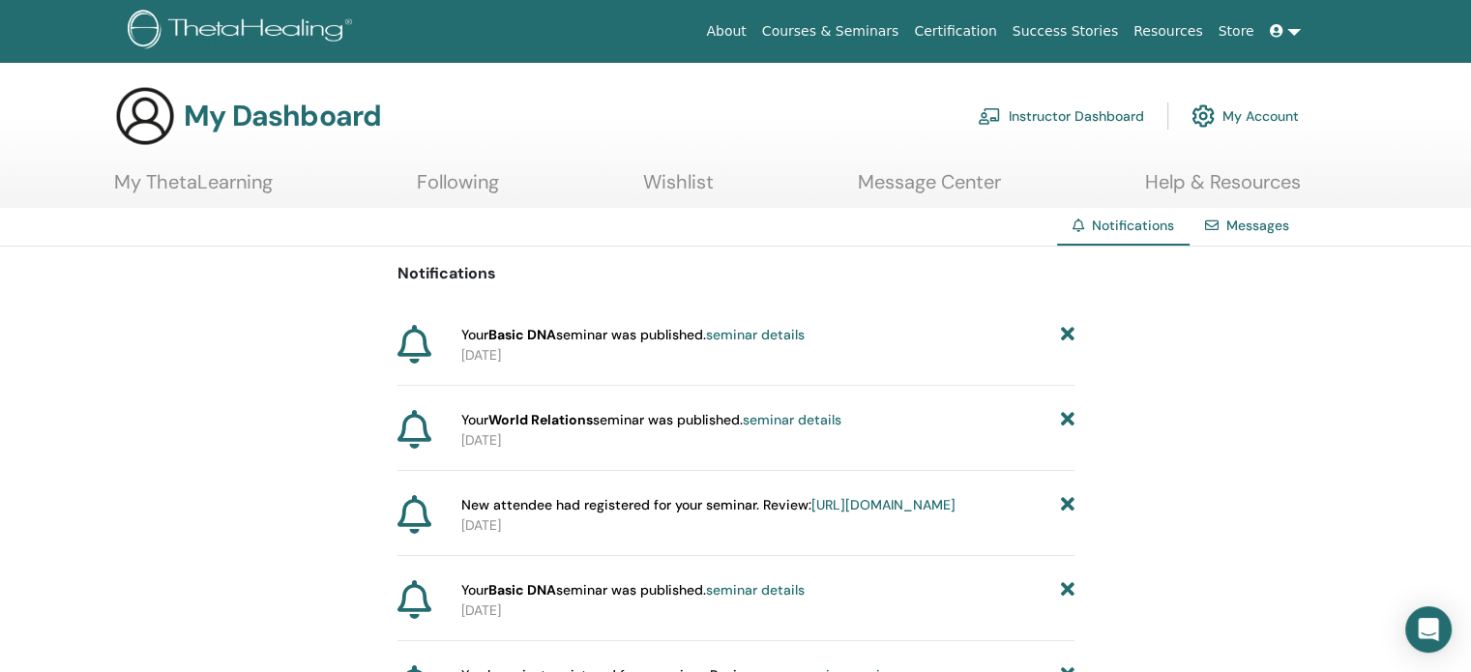
click at [255, 173] on link "My ThetaLearning" at bounding box center [193, 189] width 159 height 38
